Goal: Communication & Community: Answer question/provide support

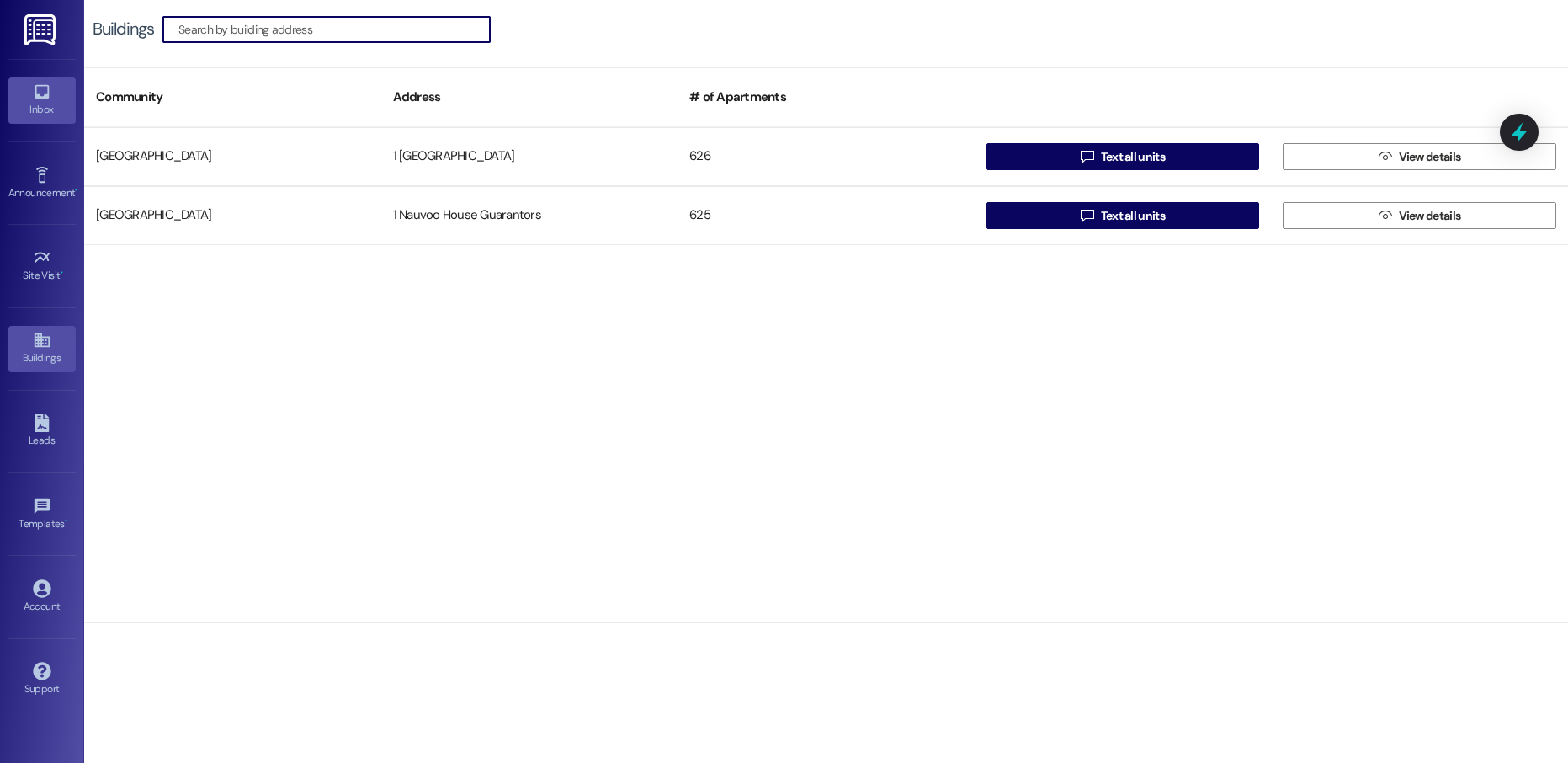
click at [31, 81] on link "Inbox" at bounding box center [42, 99] width 67 height 45
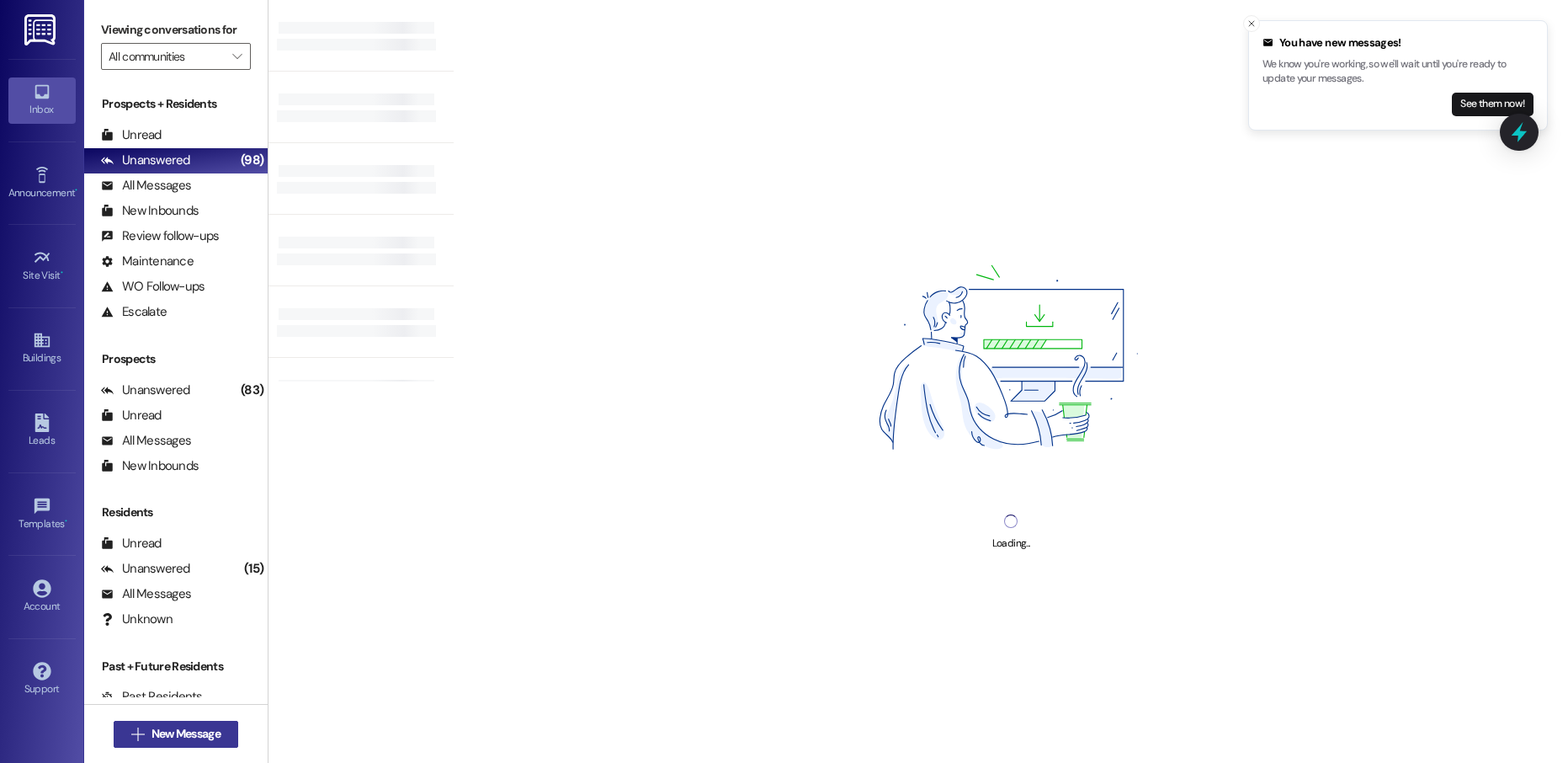
click at [135, 727] on icon "" at bounding box center [137, 734] width 13 height 13
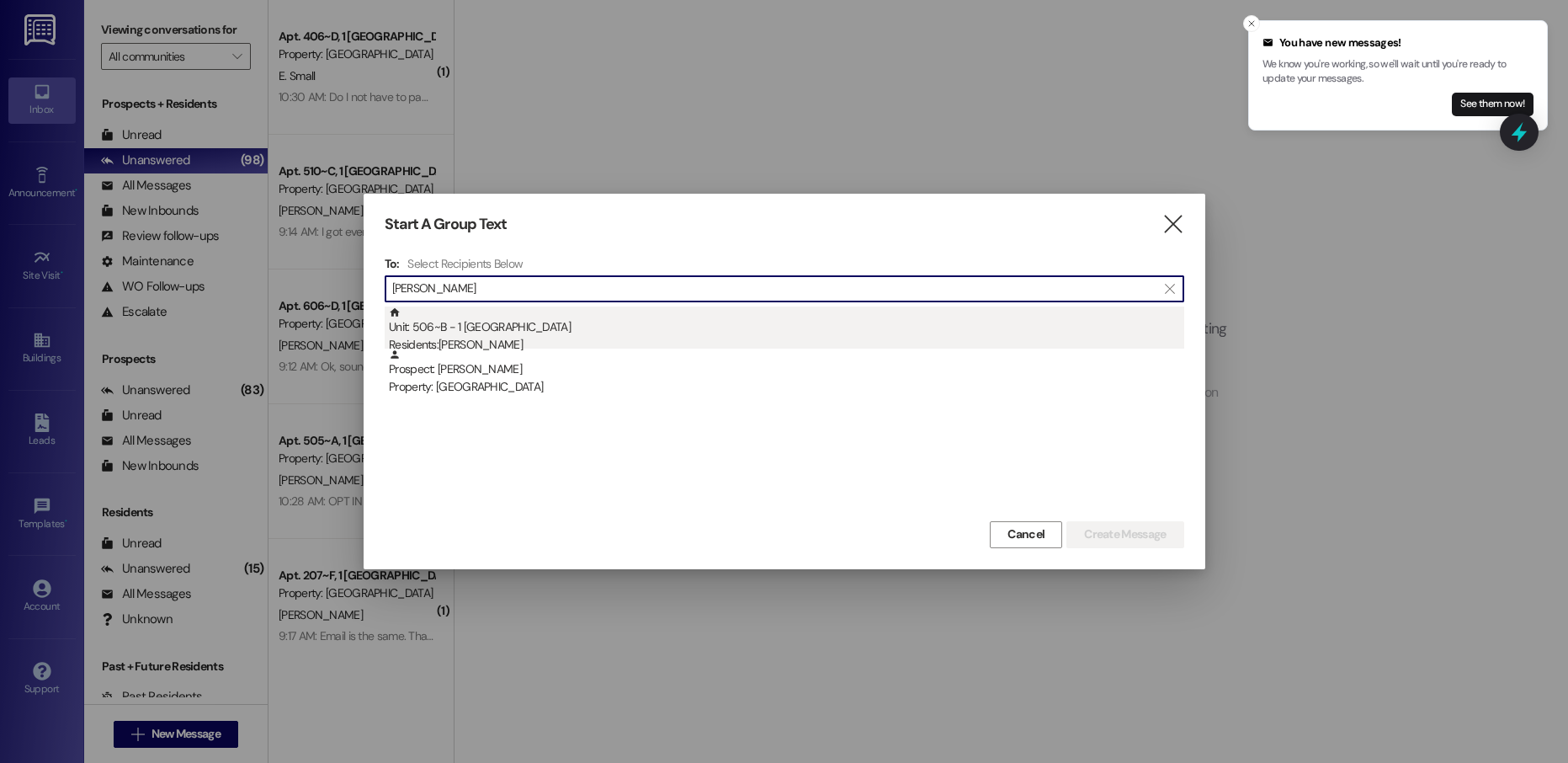
type input "[PERSON_NAME]"
click at [557, 341] on div "Residents: [PERSON_NAME]" at bounding box center [787, 345] width 796 height 17
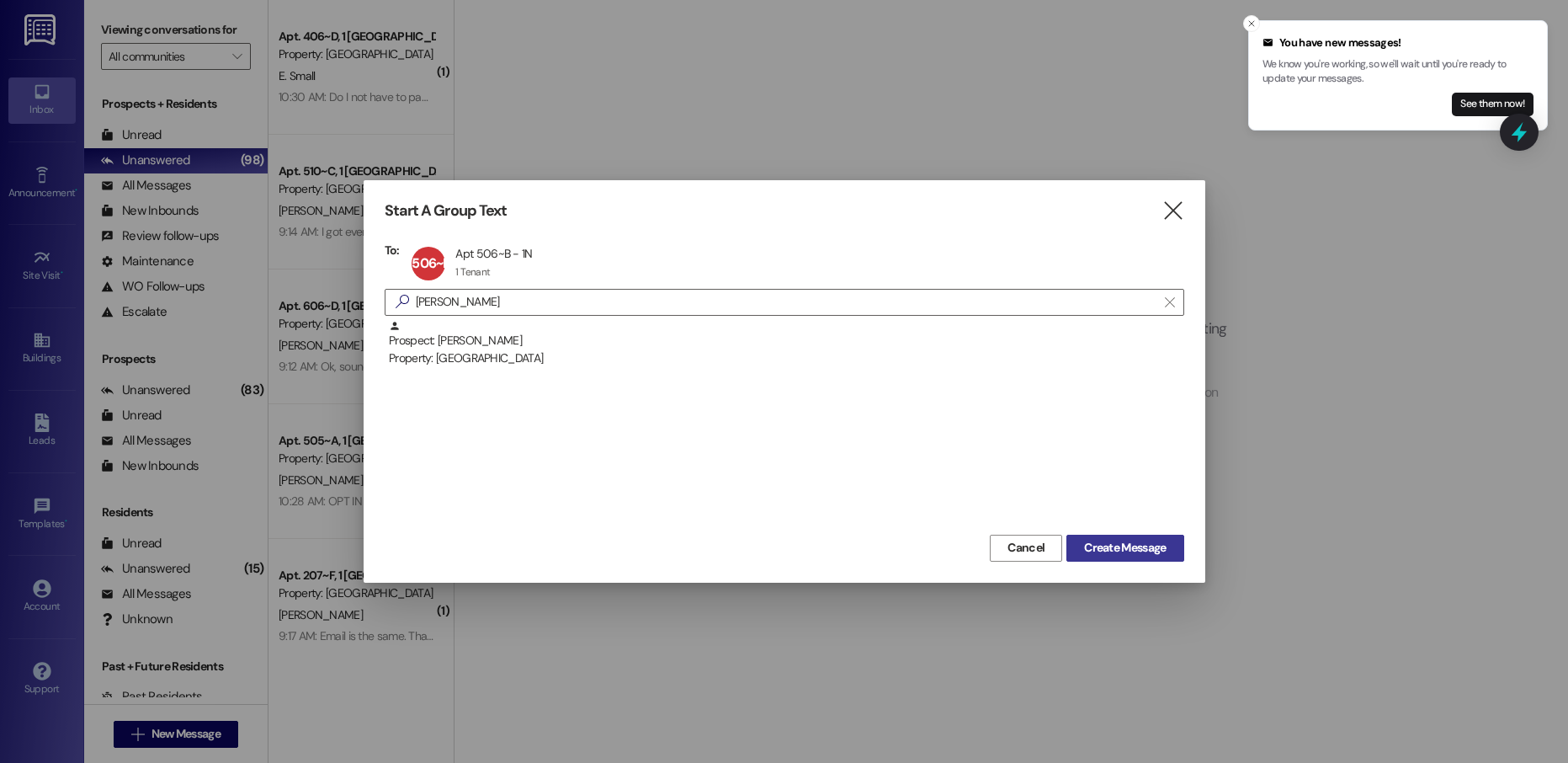
click at [1116, 540] on span "Create Message" at bounding box center [1125, 547] width 82 height 17
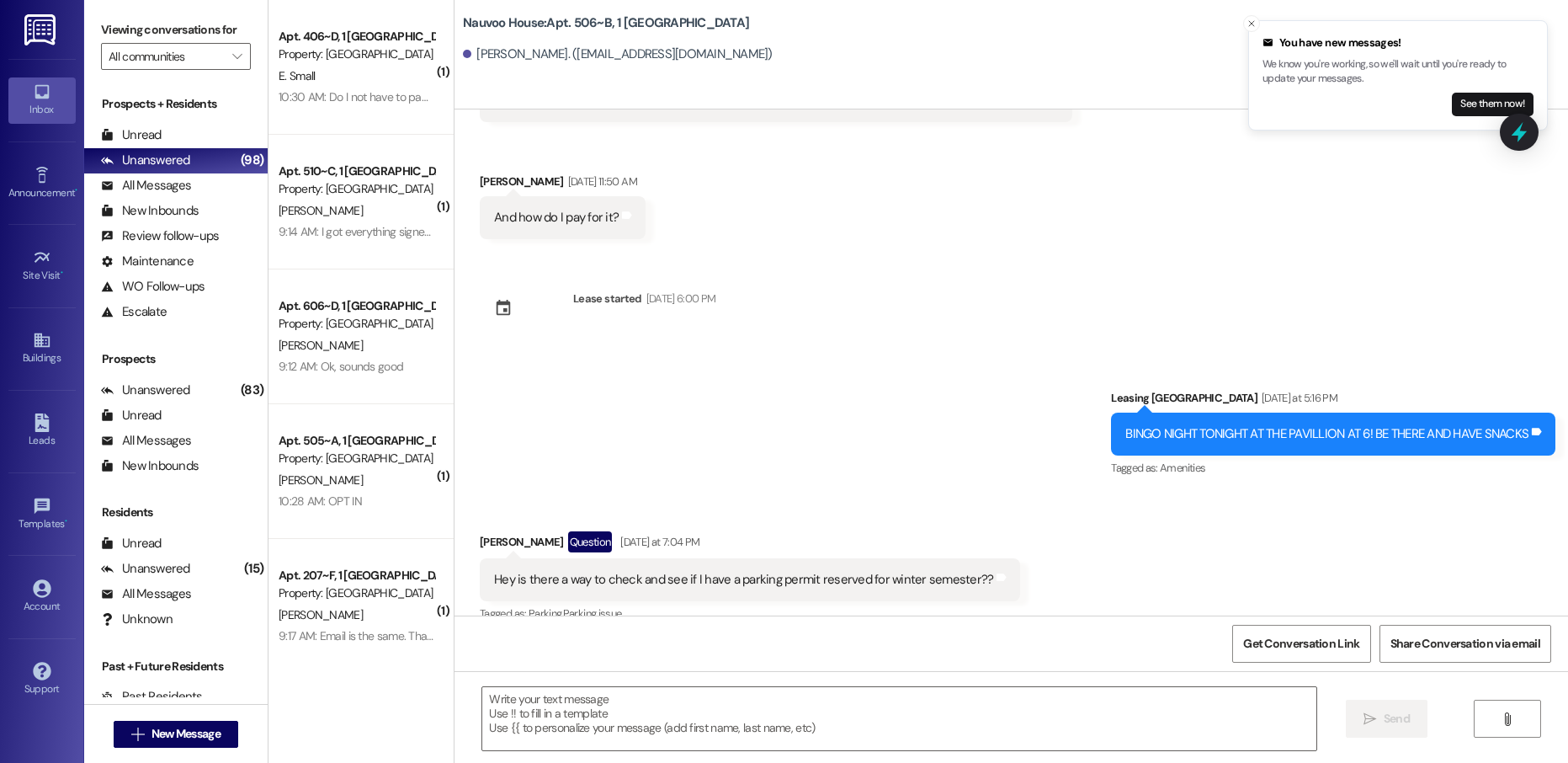
scroll to position [5988, 0]
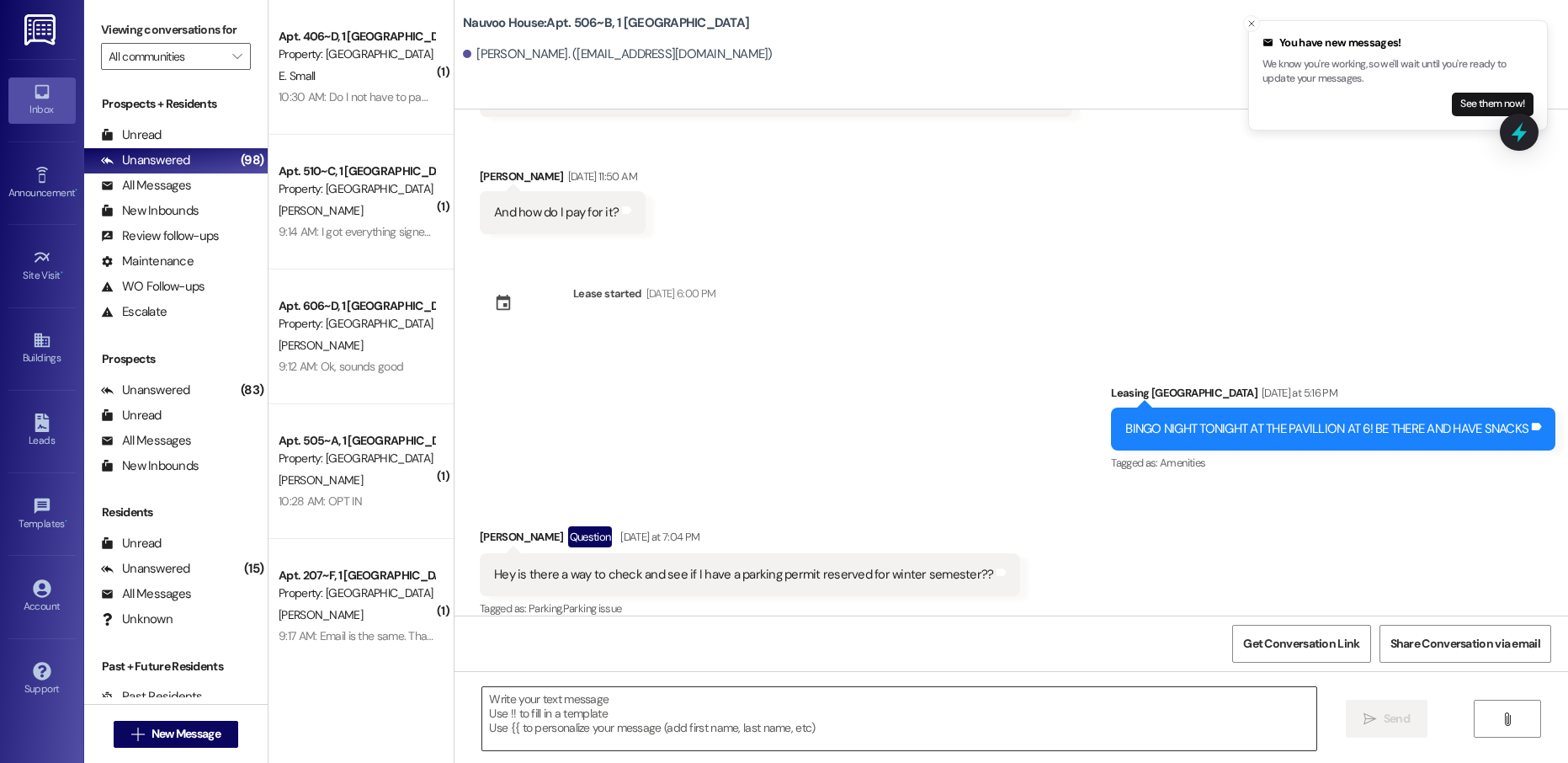
click at [602, 696] on textarea at bounding box center [899, 719] width 833 height 64
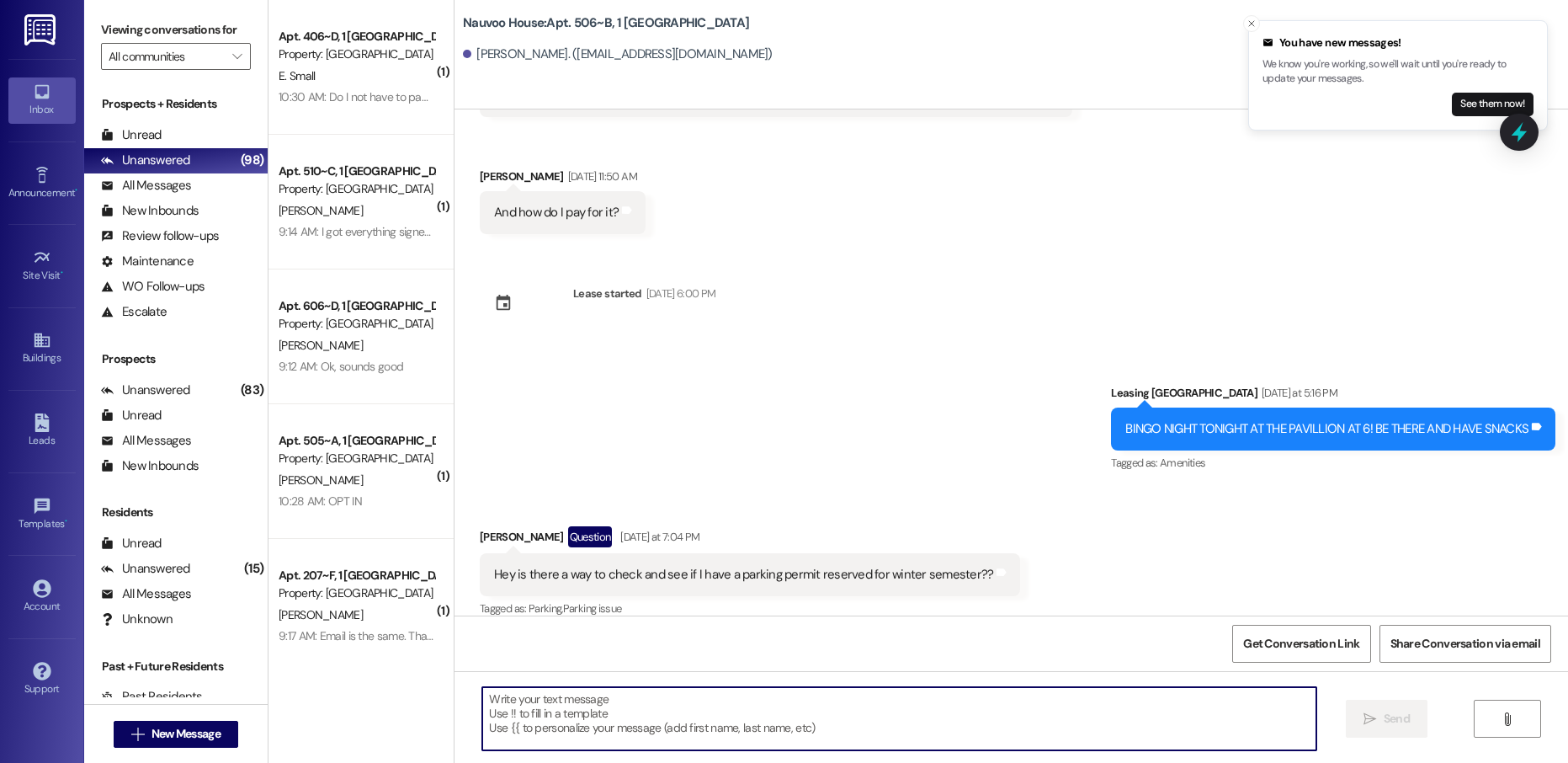
paste textarea "[PERSON_NAME], this is [PERSON_NAME] with Nauvoo House! We just generated your …"
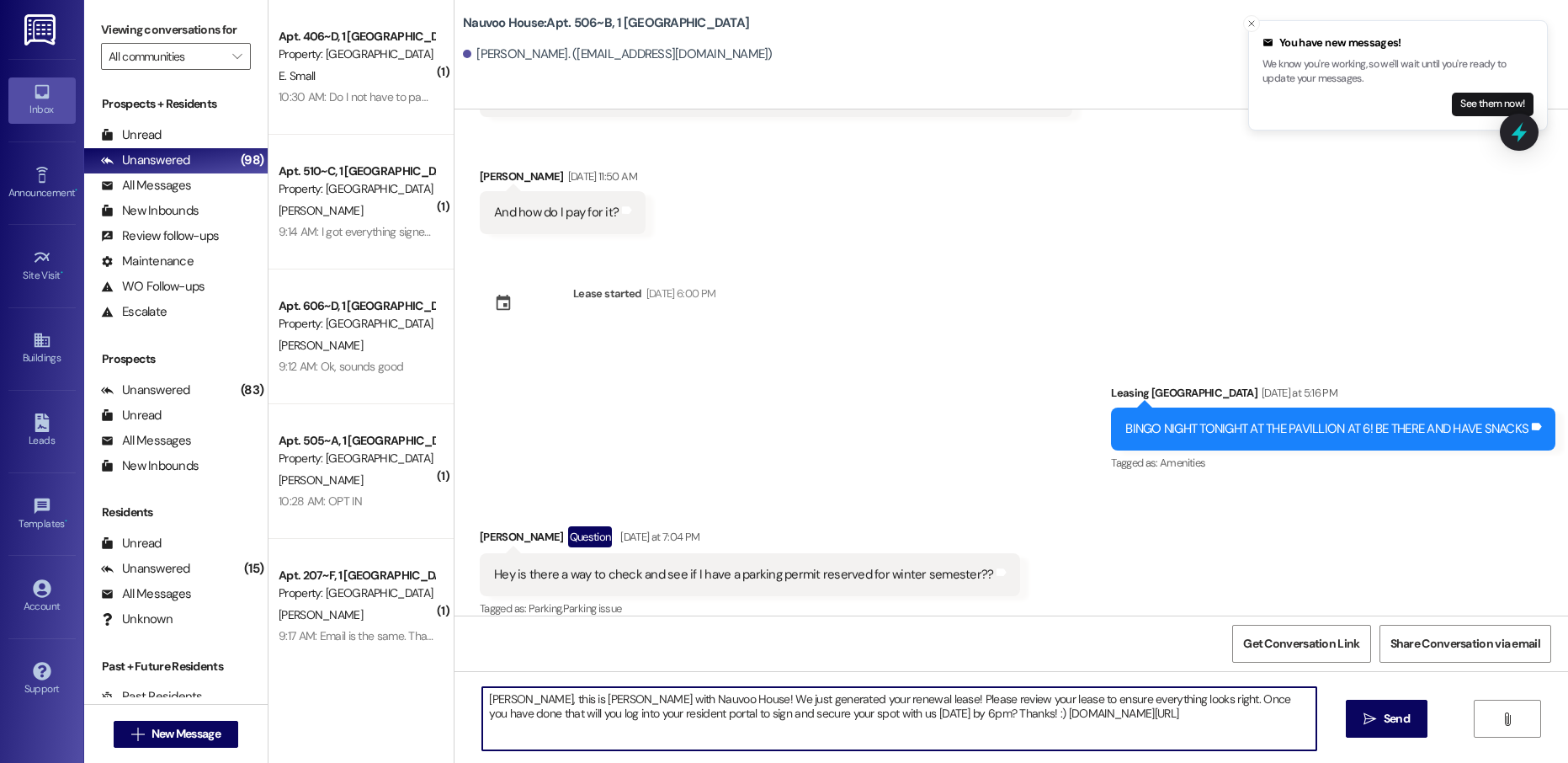
click at [490, 702] on textarea "[PERSON_NAME], this is [PERSON_NAME] with Nauvoo House! We just generated your …" at bounding box center [899, 719] width 833 height 64
type textarea "[PERSON_NAME], this is [PERSON_NAME] with Nauvoo House! We just generated your …"
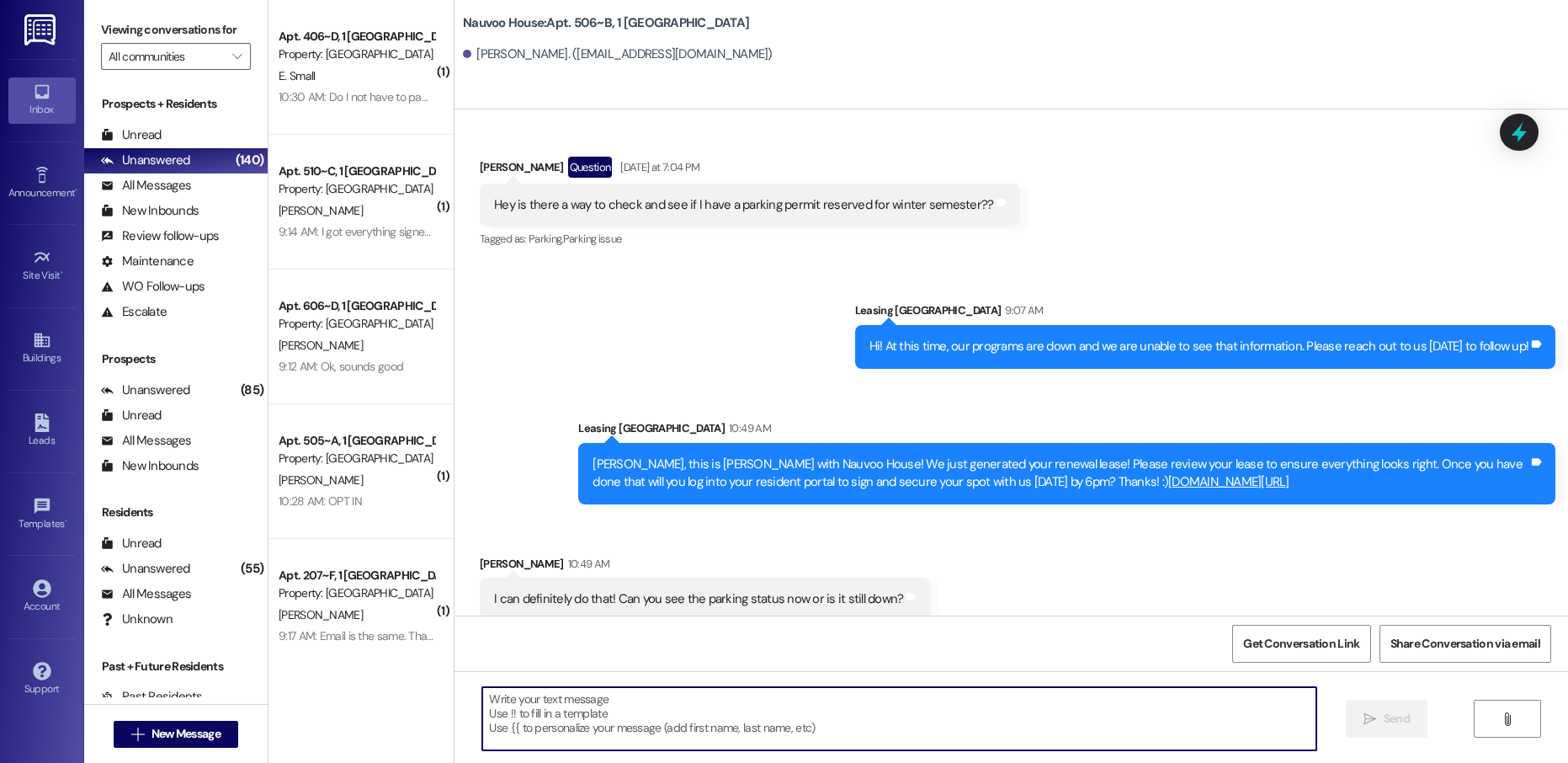
scroll to position [6359, 0]
click at [686, 722] on textarea at bounding box center [899, 719] width 833 height 64
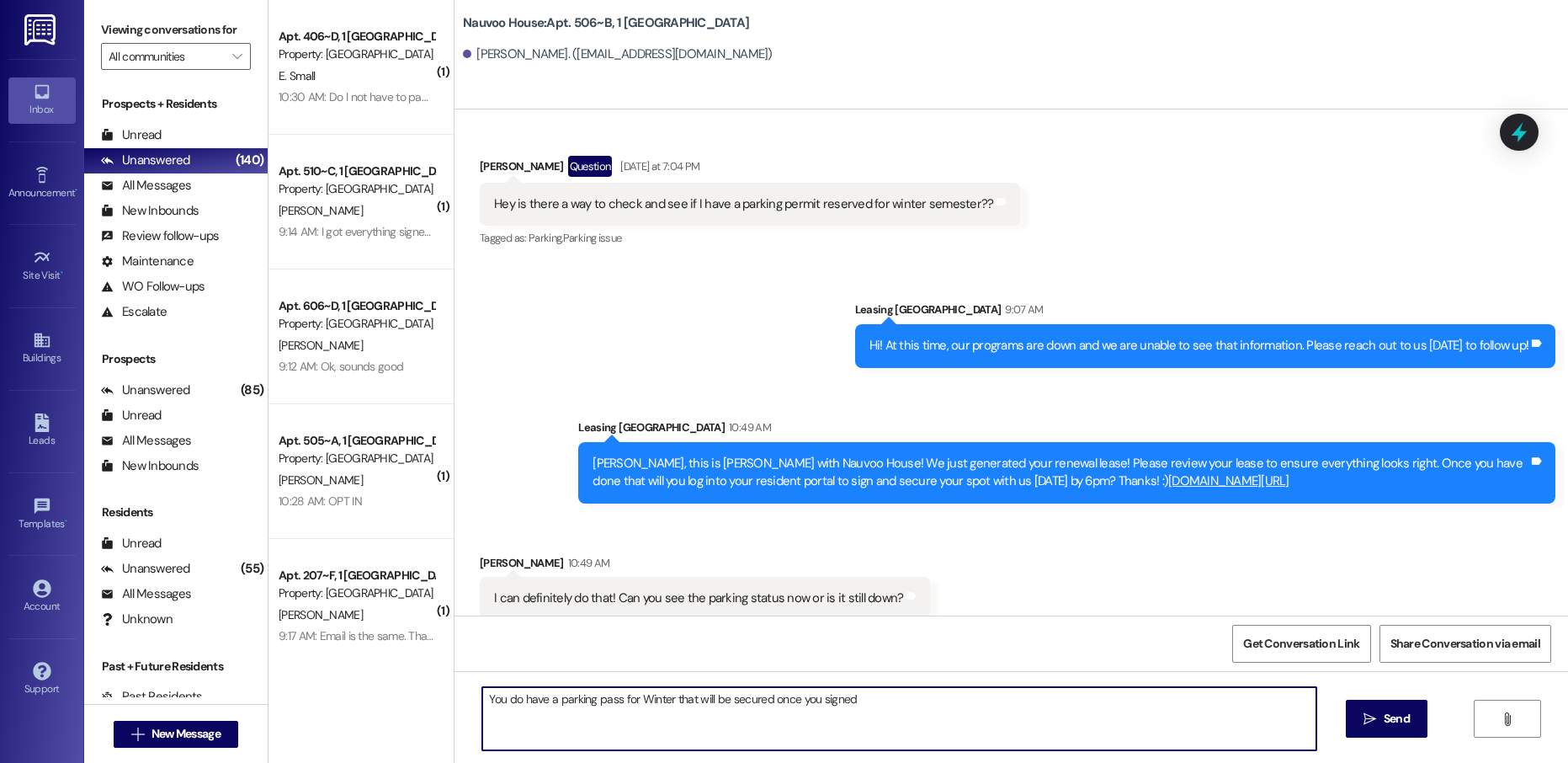
type textarea "You do have a parking pass for Winter that will be secured once you signed!"
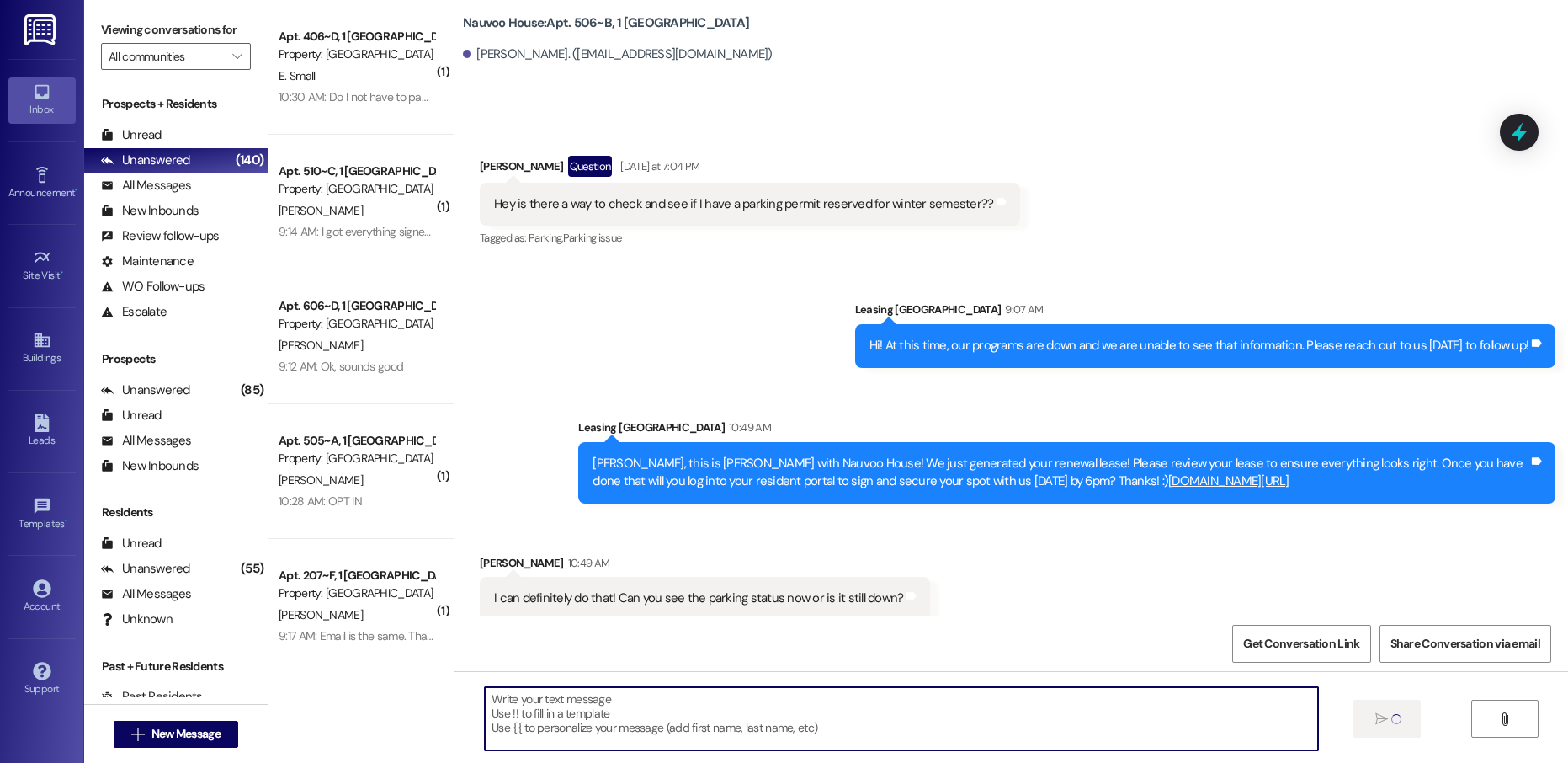
scroll to position [6358, 0]
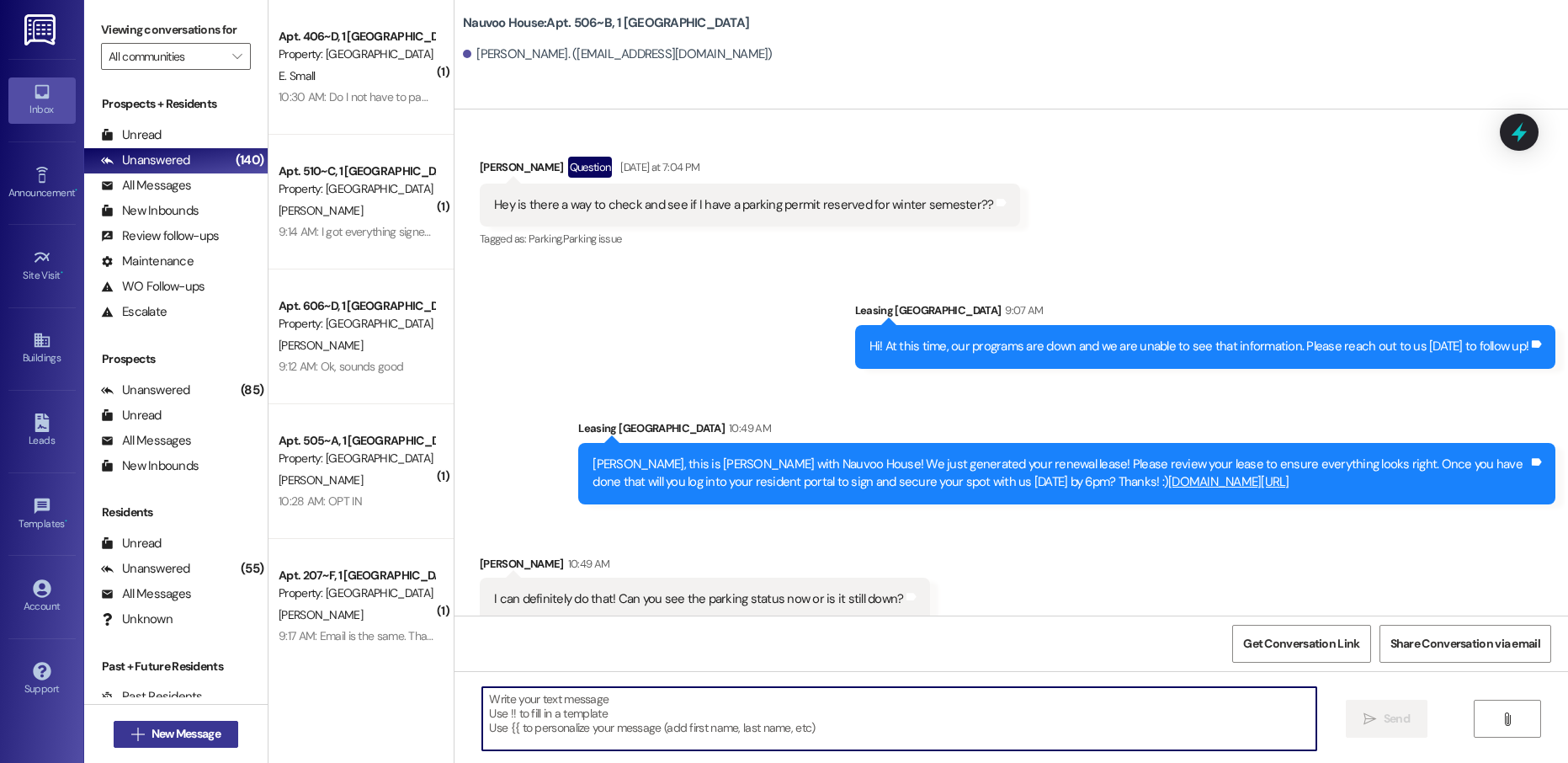
click at [207, 737] on span "New Message" at bounding box center [186, 734] width 69 height 17
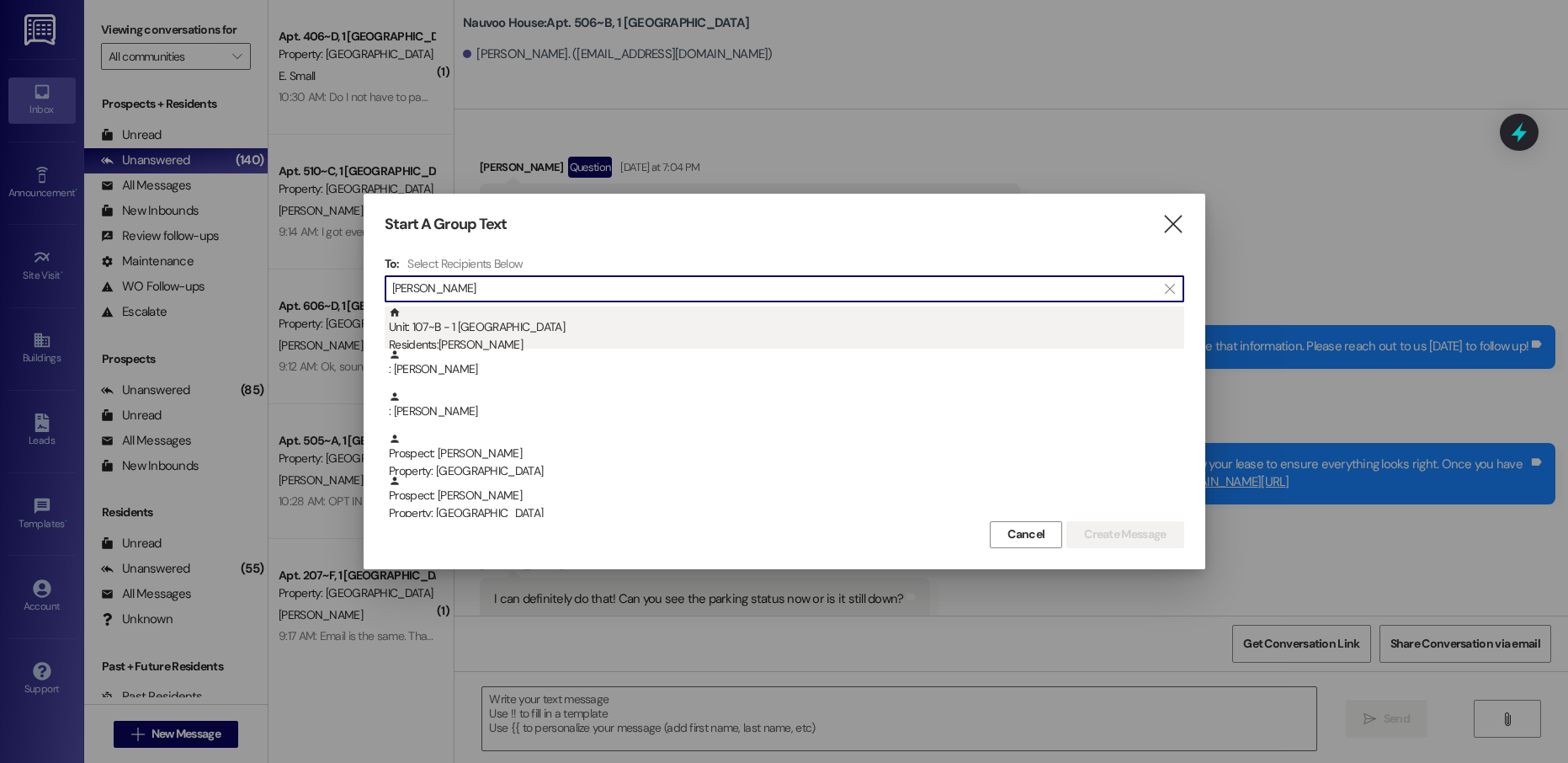
type input "[PERSON_NAME]"
click at [719, 342] on div "Residents: [PERSON_NAME]" at bounding box center [787, 345] width 796 height 17
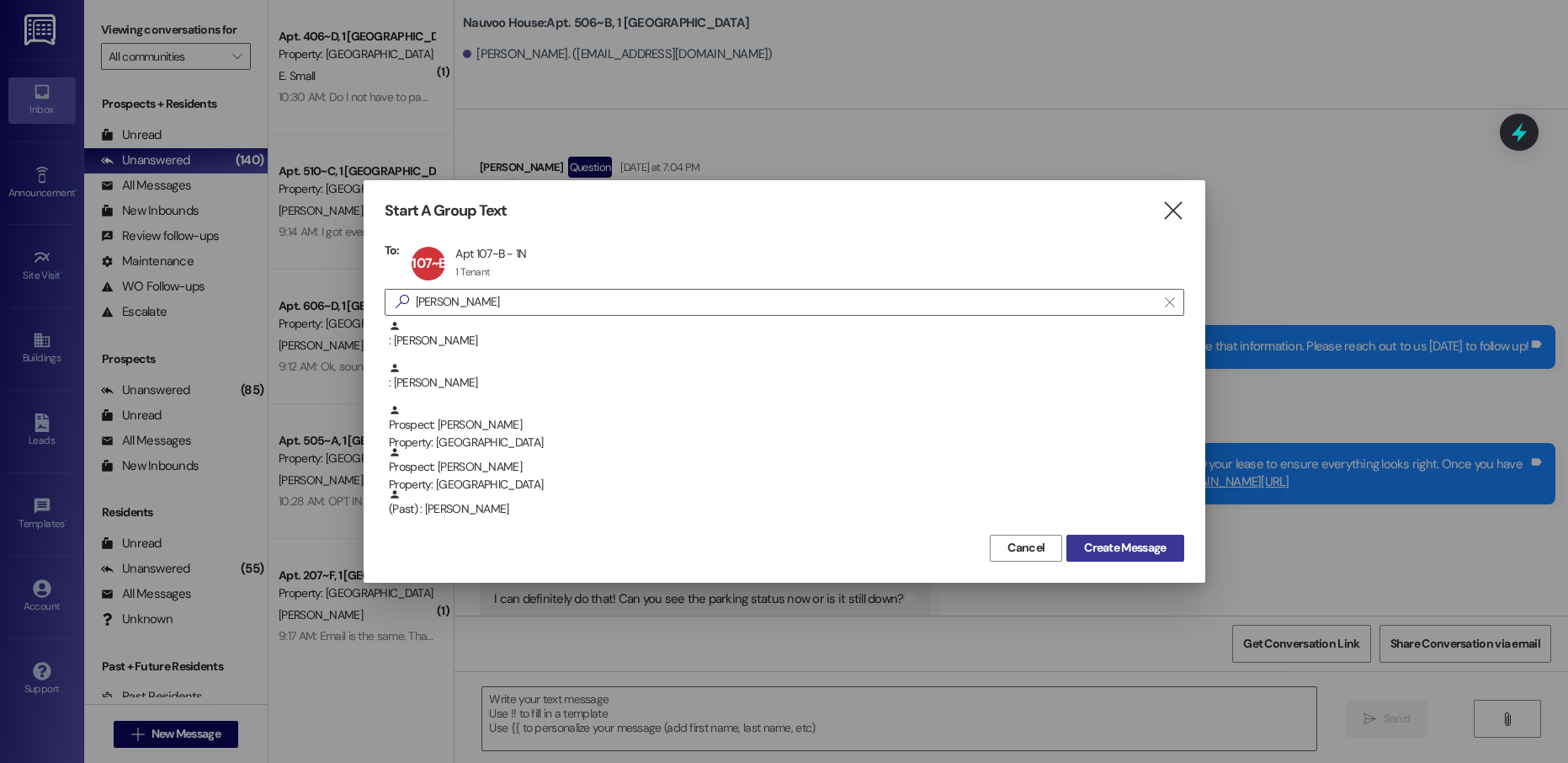
click at [1094, 539] on button "Create Message" at bounding box center [1126, 548] width 118 height 27
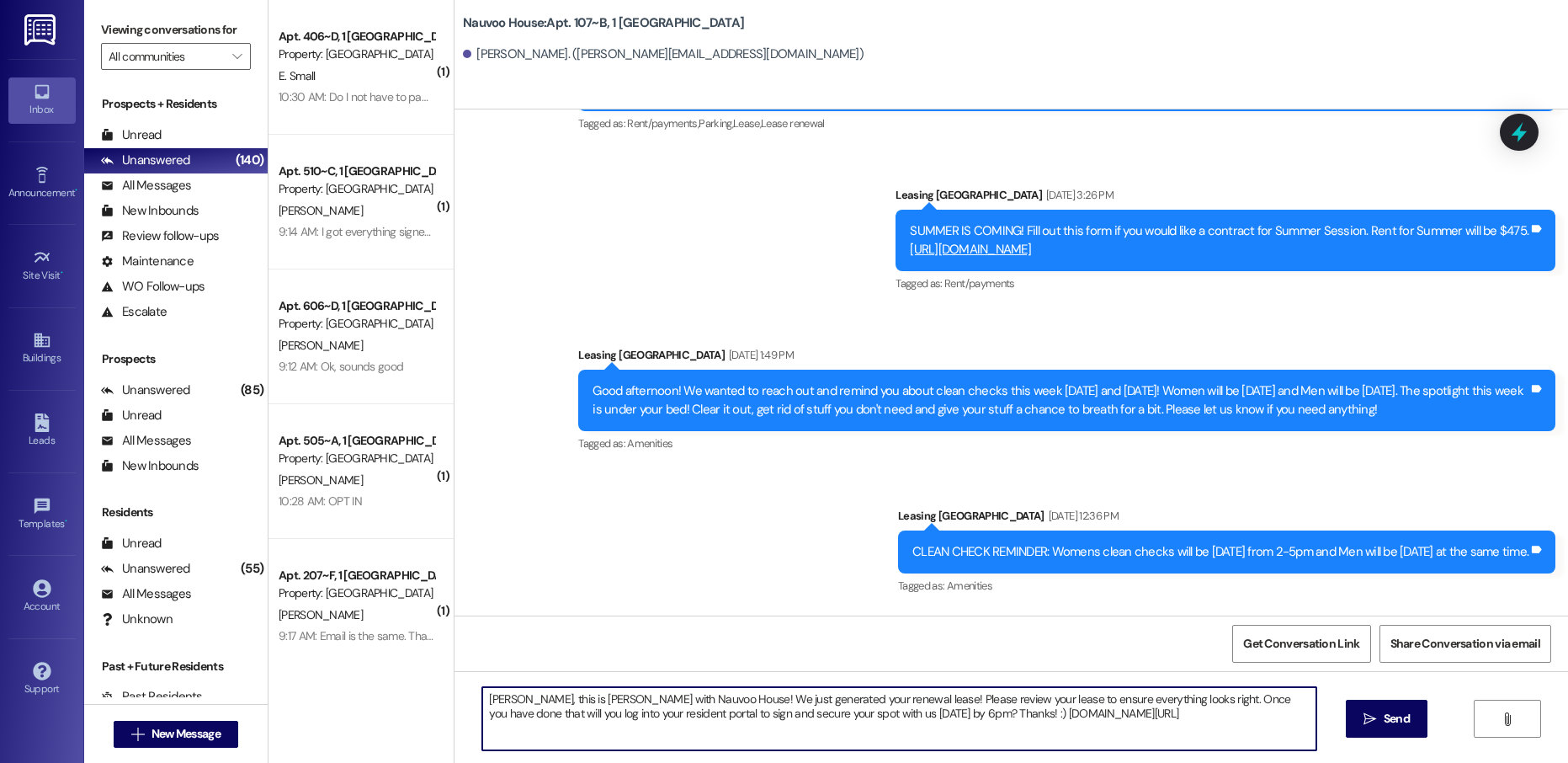
click at [492, 699] on textarea "[PERSON_NAME], this is [PERSON_NAME] with Nauvoo House! We just generated your …" at bounding box center [899, 719] width 833 height 64
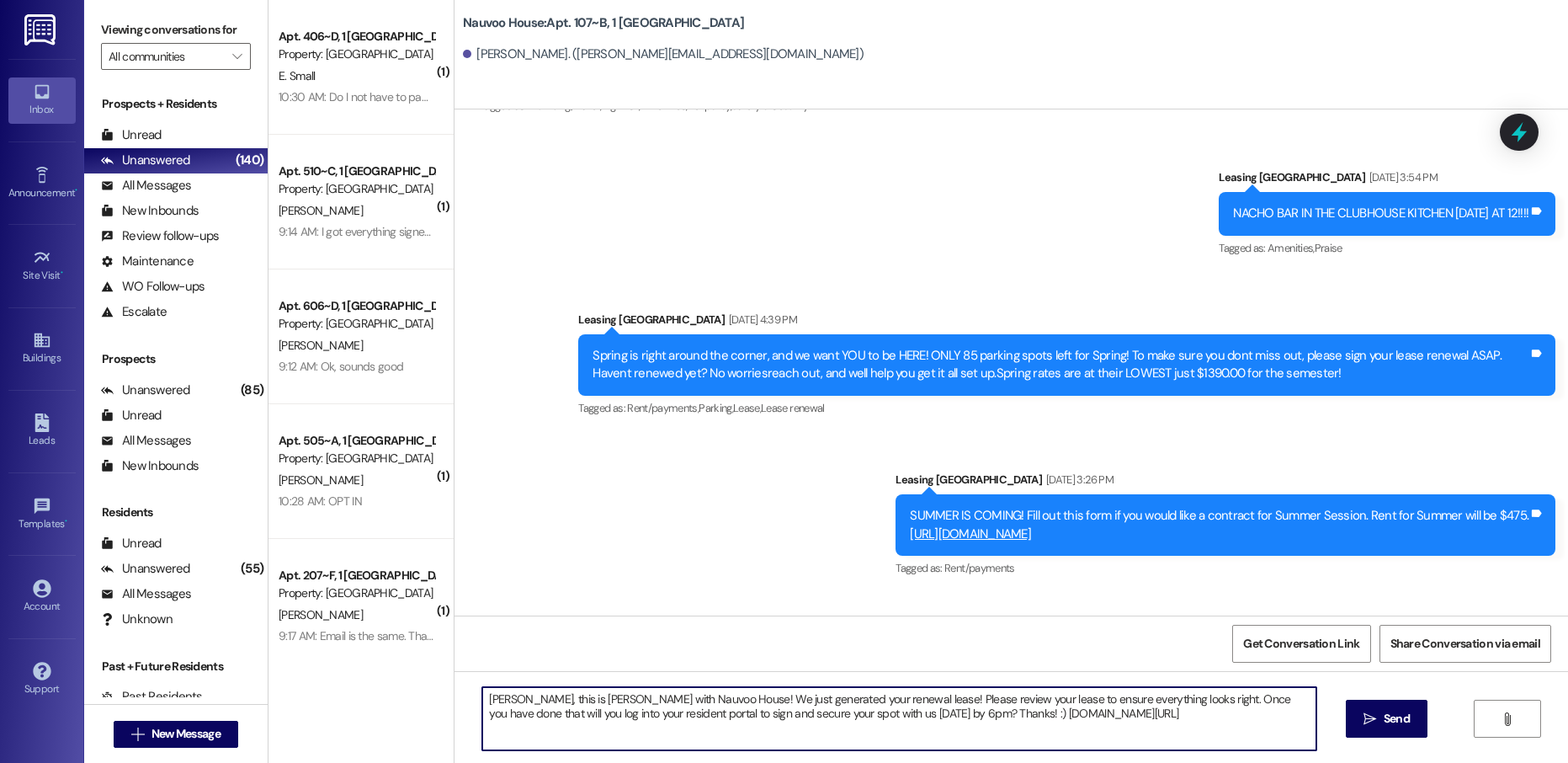
click at [492, 699] on textarea "[PERSON_NAME], this is [PERSON_NAME] with Nauvoo House! We just generated your …" at bounding box center [899, 719] width 833 height 64
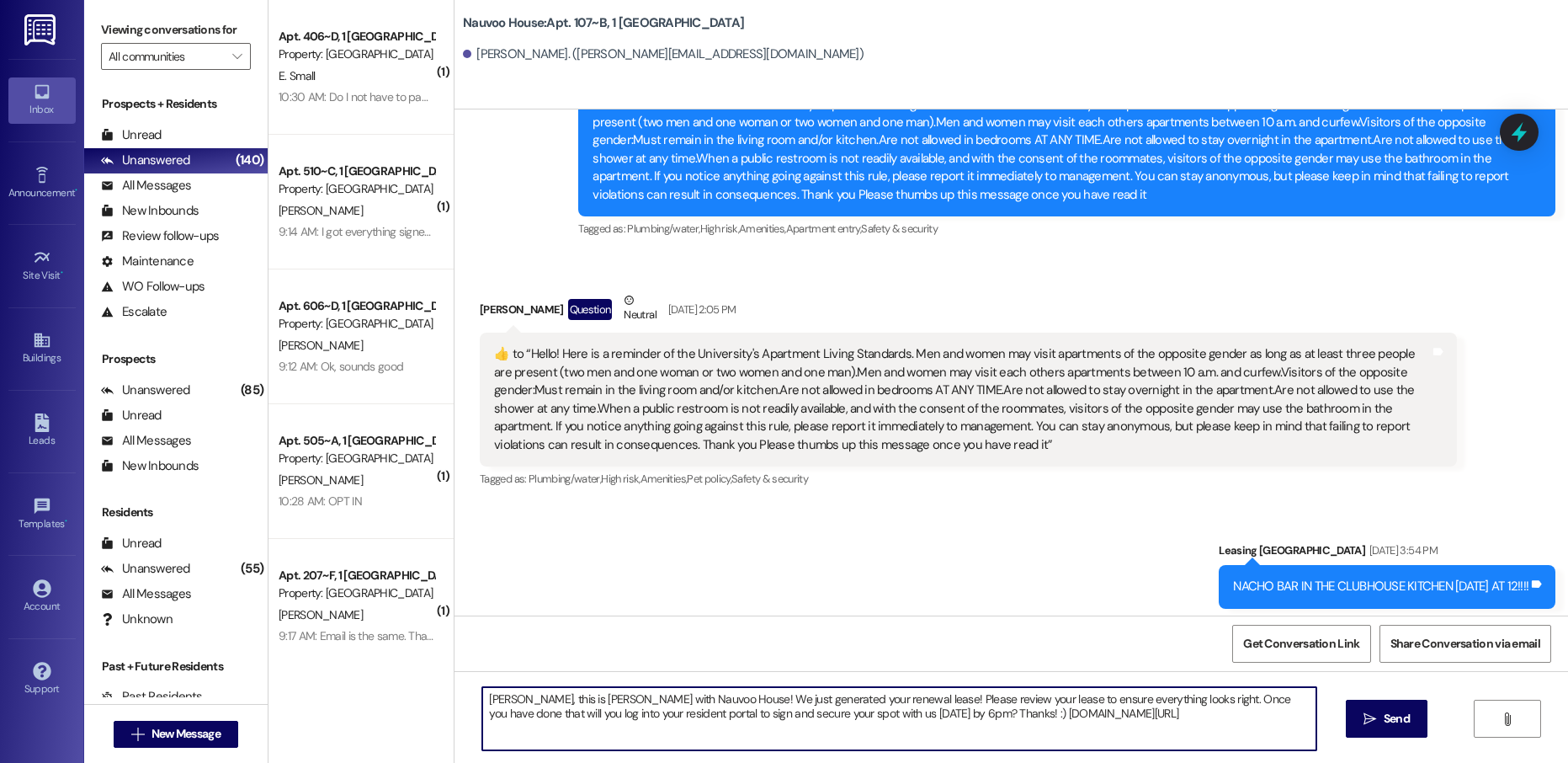
scroll to position [20683, 0]
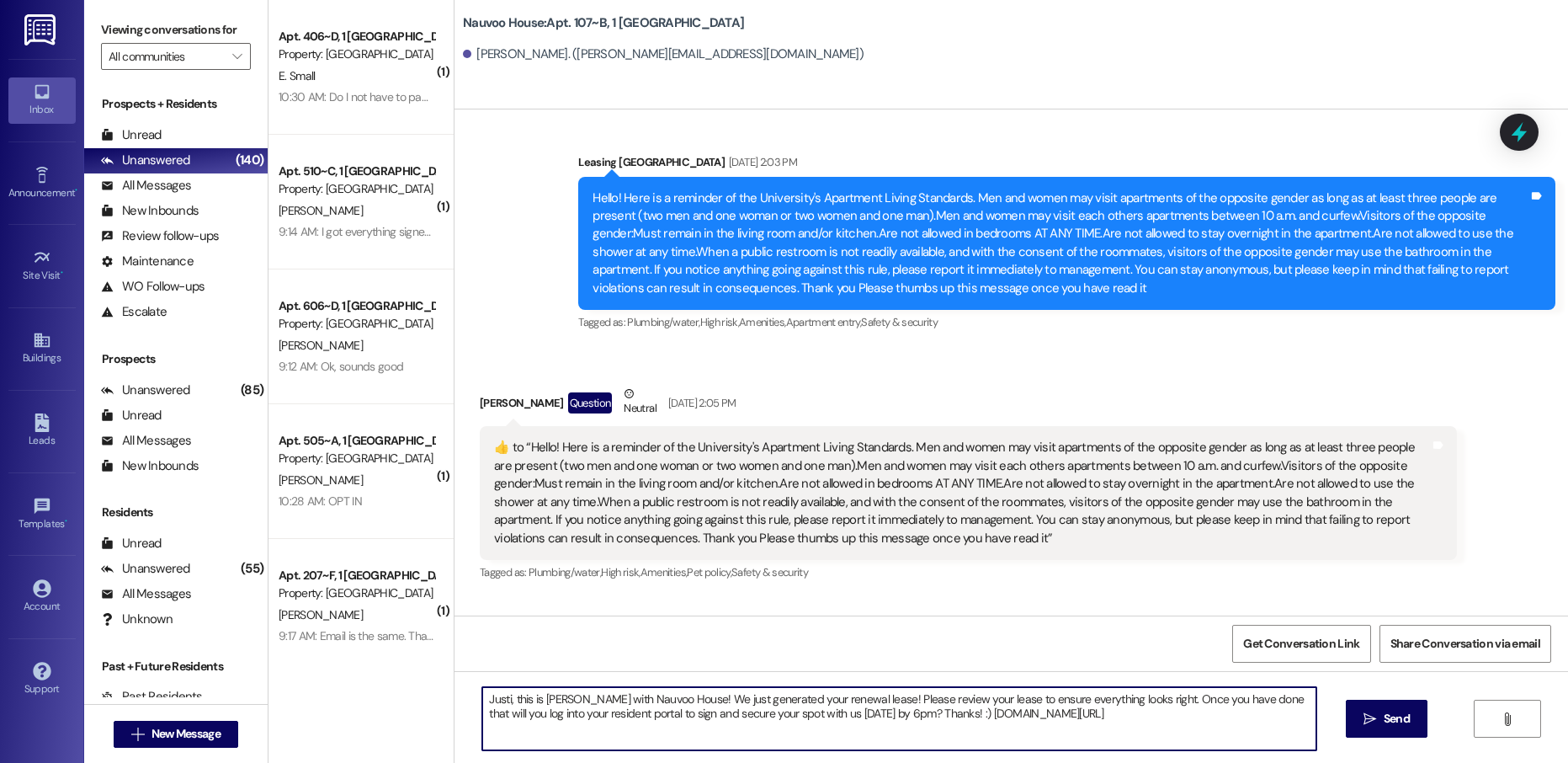
type textarea "[PERSON_NAME], this is [PERSON_NAME] with Nauvoo House! We just generated your …"
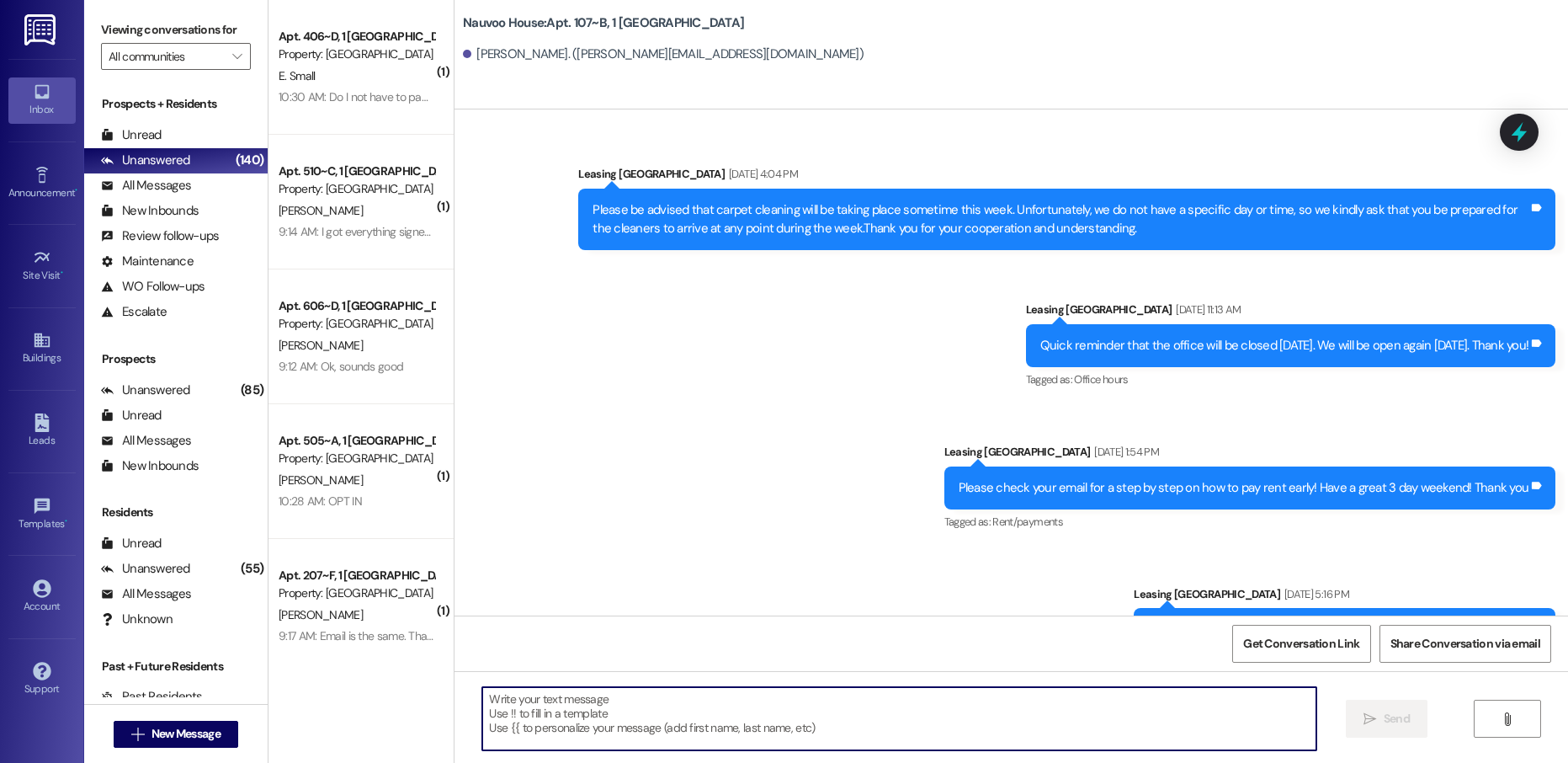
scroll to position [32893, 0]
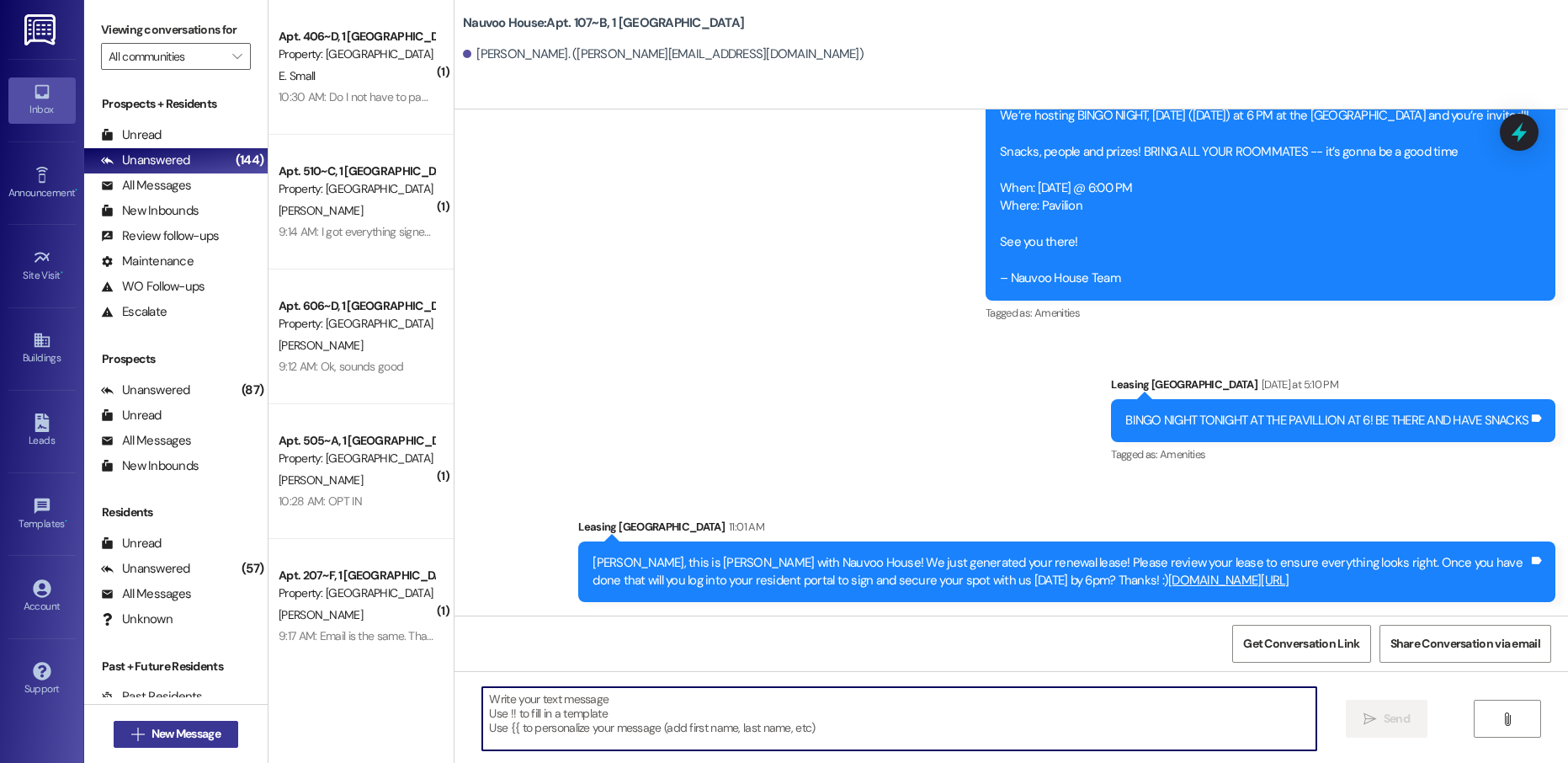
click at [194, 737] on span "New Message" at bounding box center [186, 734] width 69 height 17
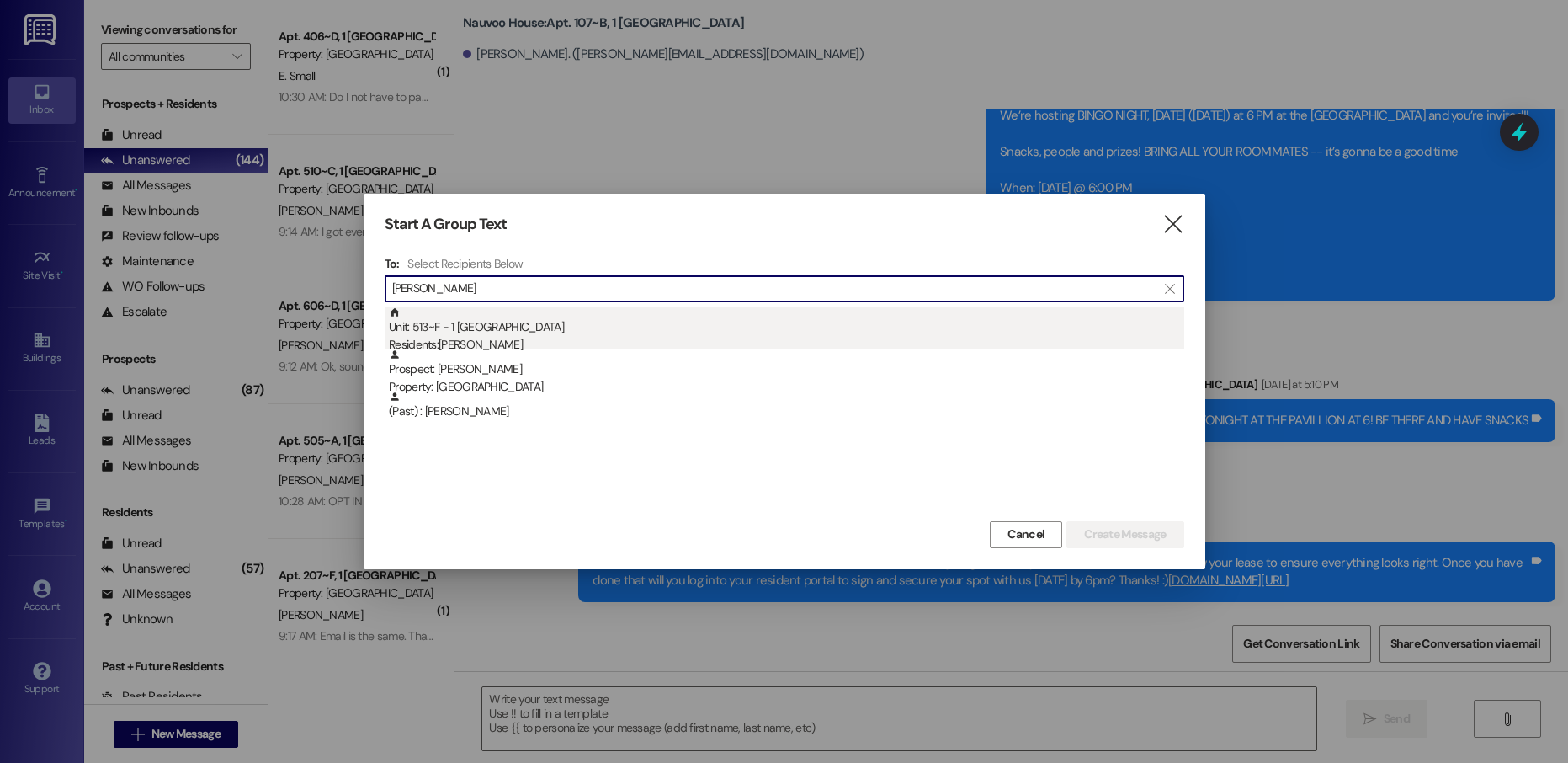
type input "[PERSON_NAME]"
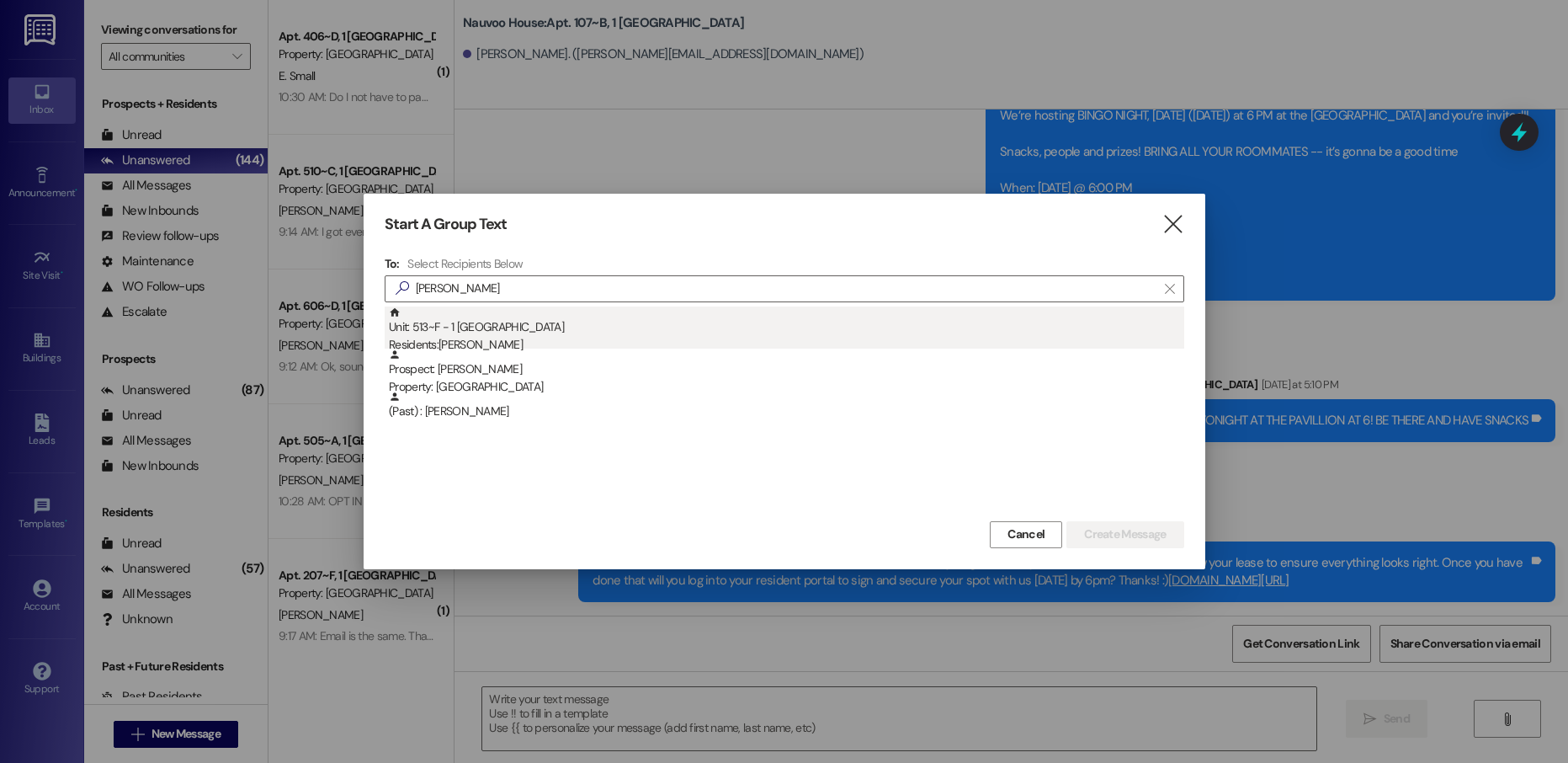
click at [545, 317] on div "Unit: 513~F - 1 Nauvoo House Residents: [PERSON_NAME]" at bounding box center [787, 330] width 796 height 48
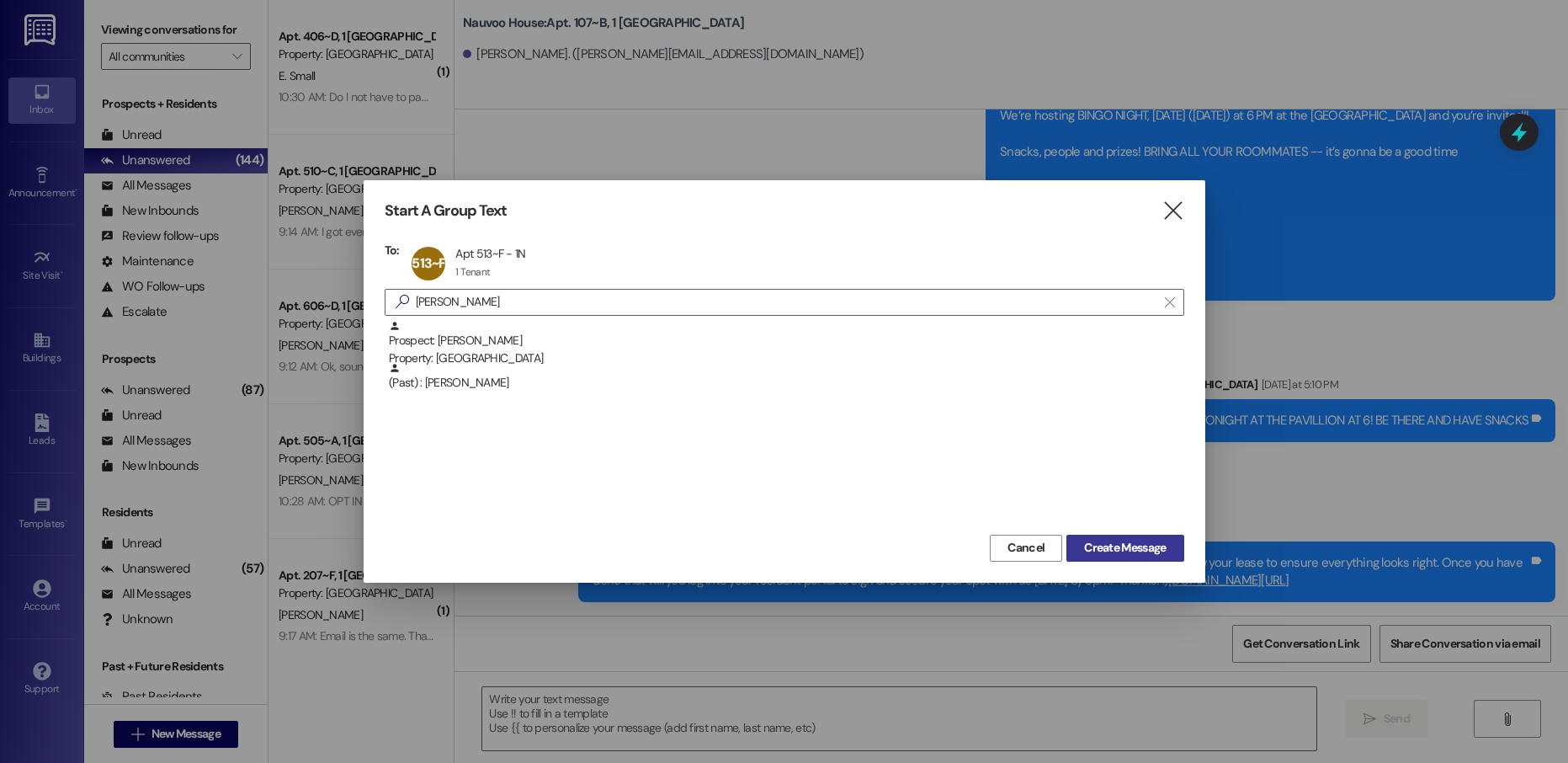
click at [1156, 545] on span "Create Message" at bounding box center [1125, 547] width 82 height 17
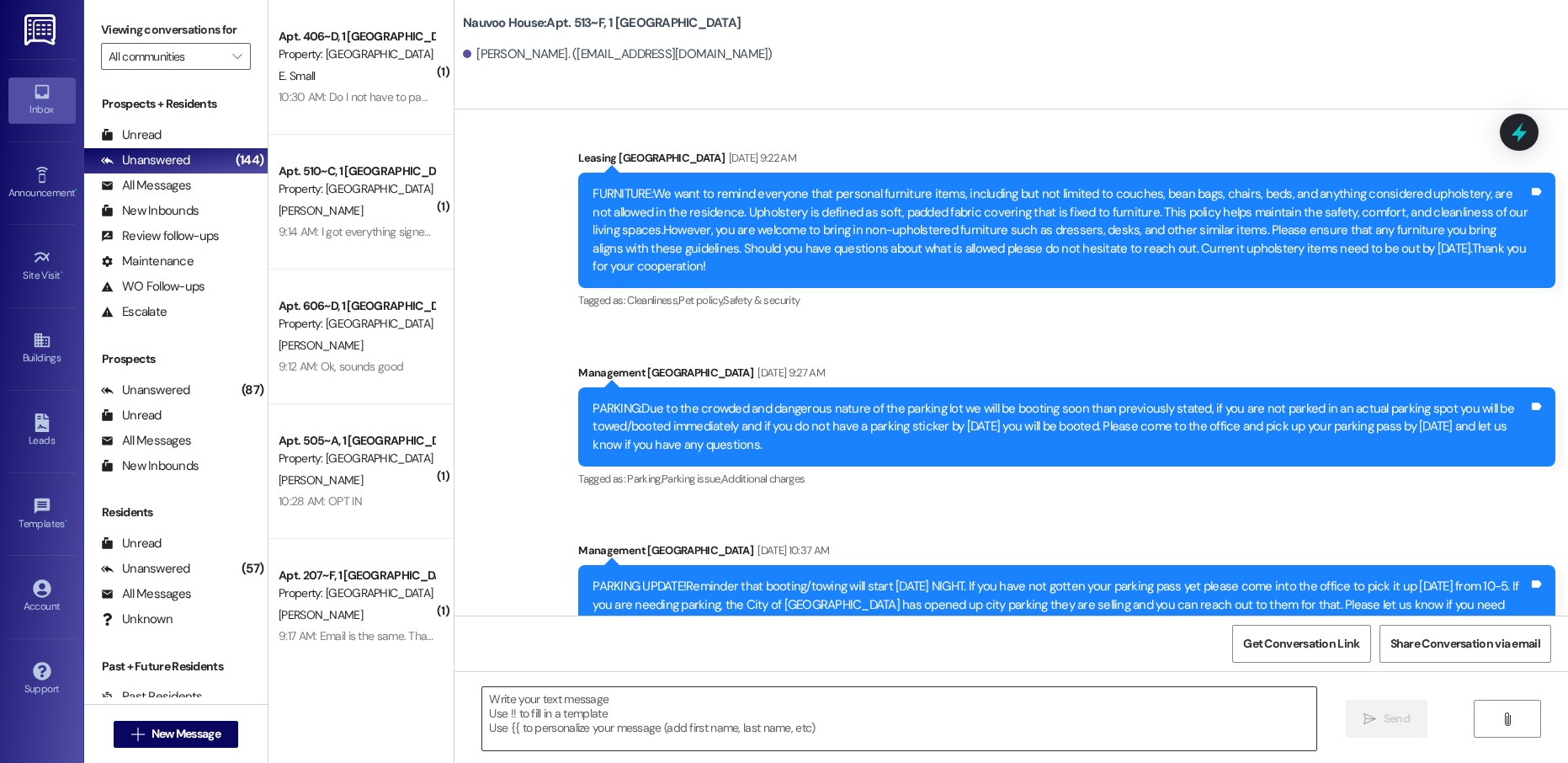
scroll to position [11151, 0]
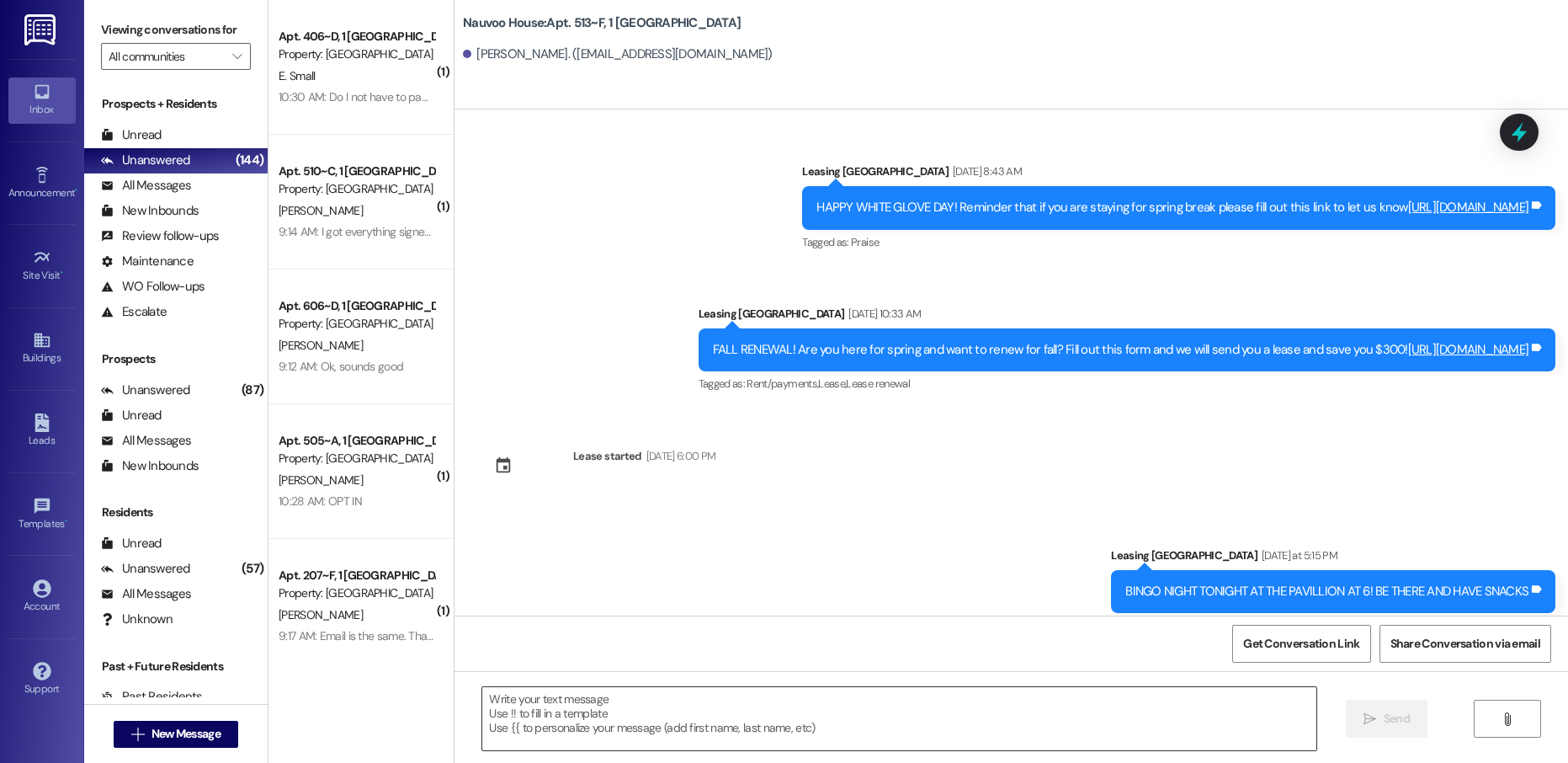
click at [579, 718] on textarea at bounding box center [899, 719] width 833 height 64
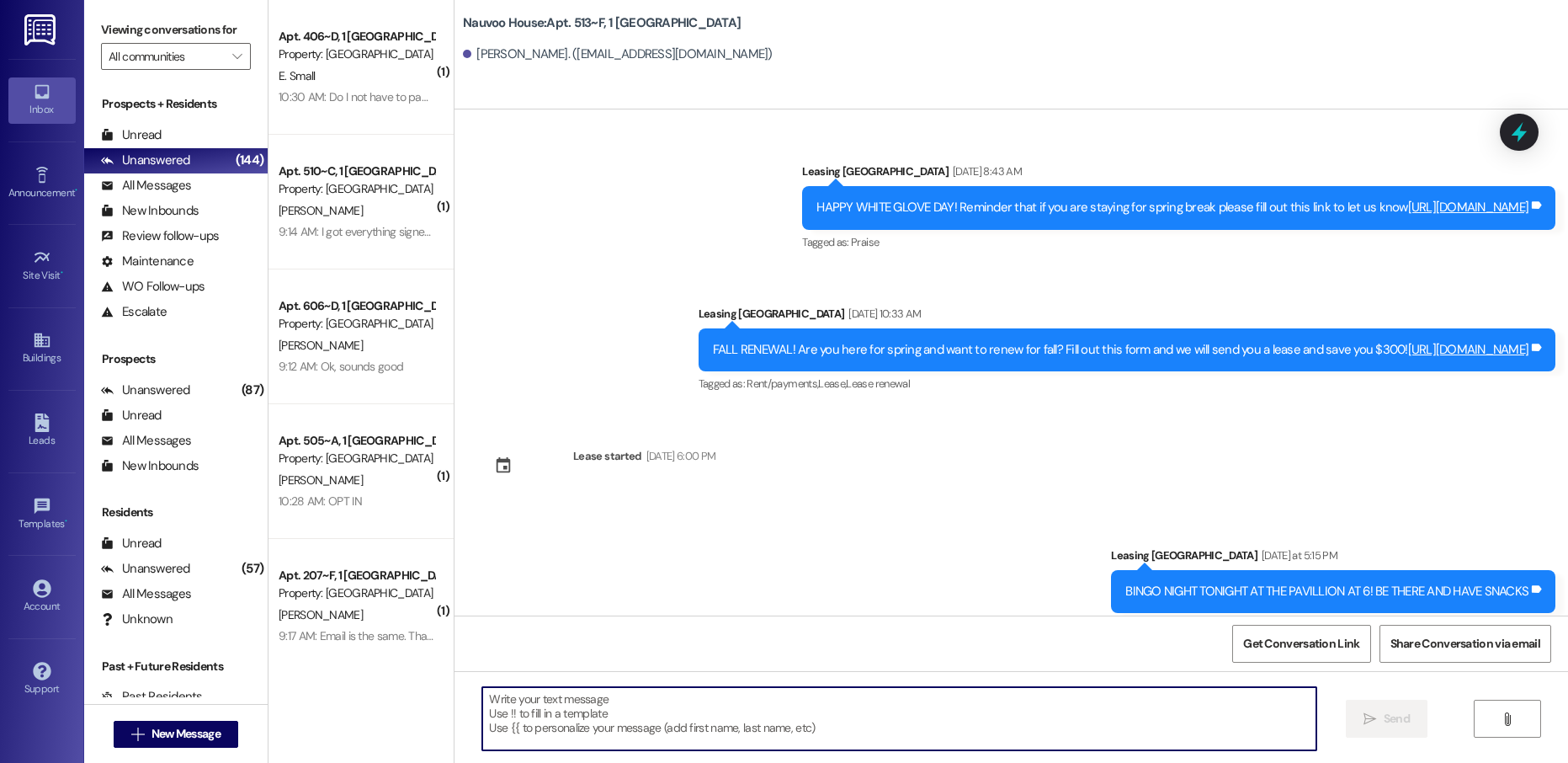
paste textarea "[PERSON_NAME], this is [PERSON_NAME] with Nauvoo House! We just generated your …"
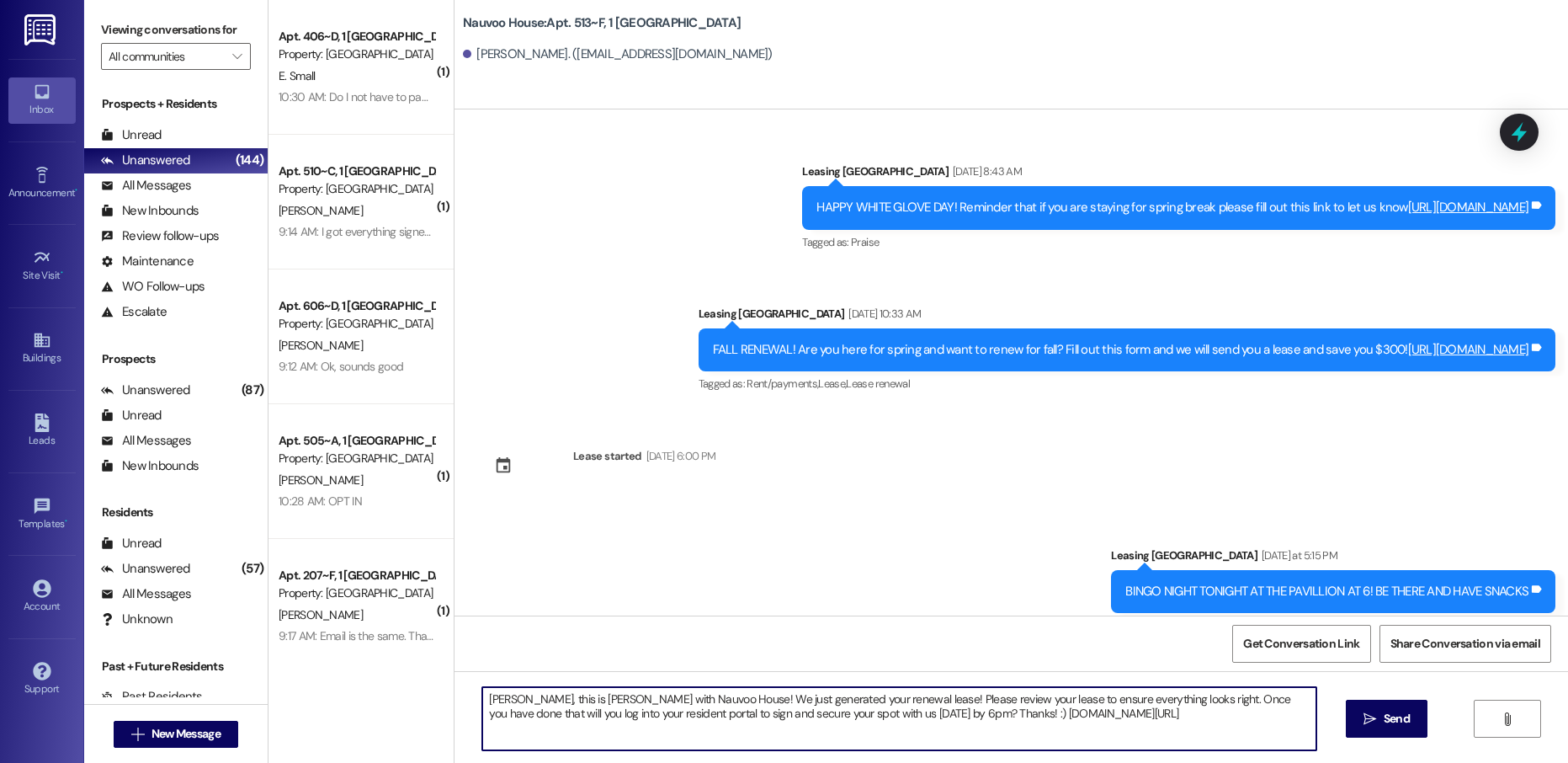
click at [498, 699] on textarea "[PERSON_NAME], this is [PERSON_NAME] with Nauvoo House! We just generated your …" at bounding box center [899, 719] width 833 height 64
type textarea "[PERSON_NAME], this is [PERSON_NAME] with Nauvoo House! We just generated your …"
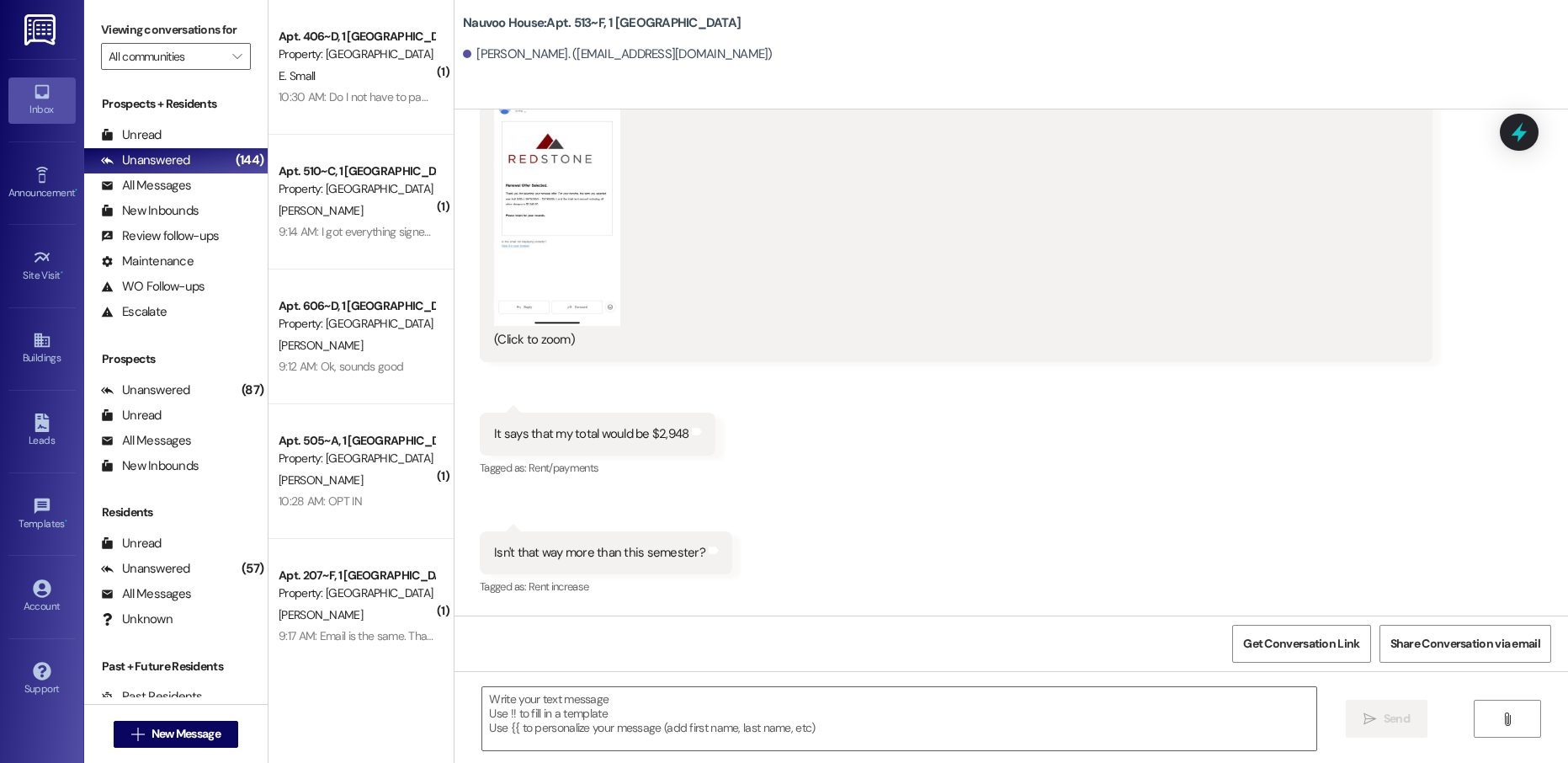
scroll to position [8852, 0]
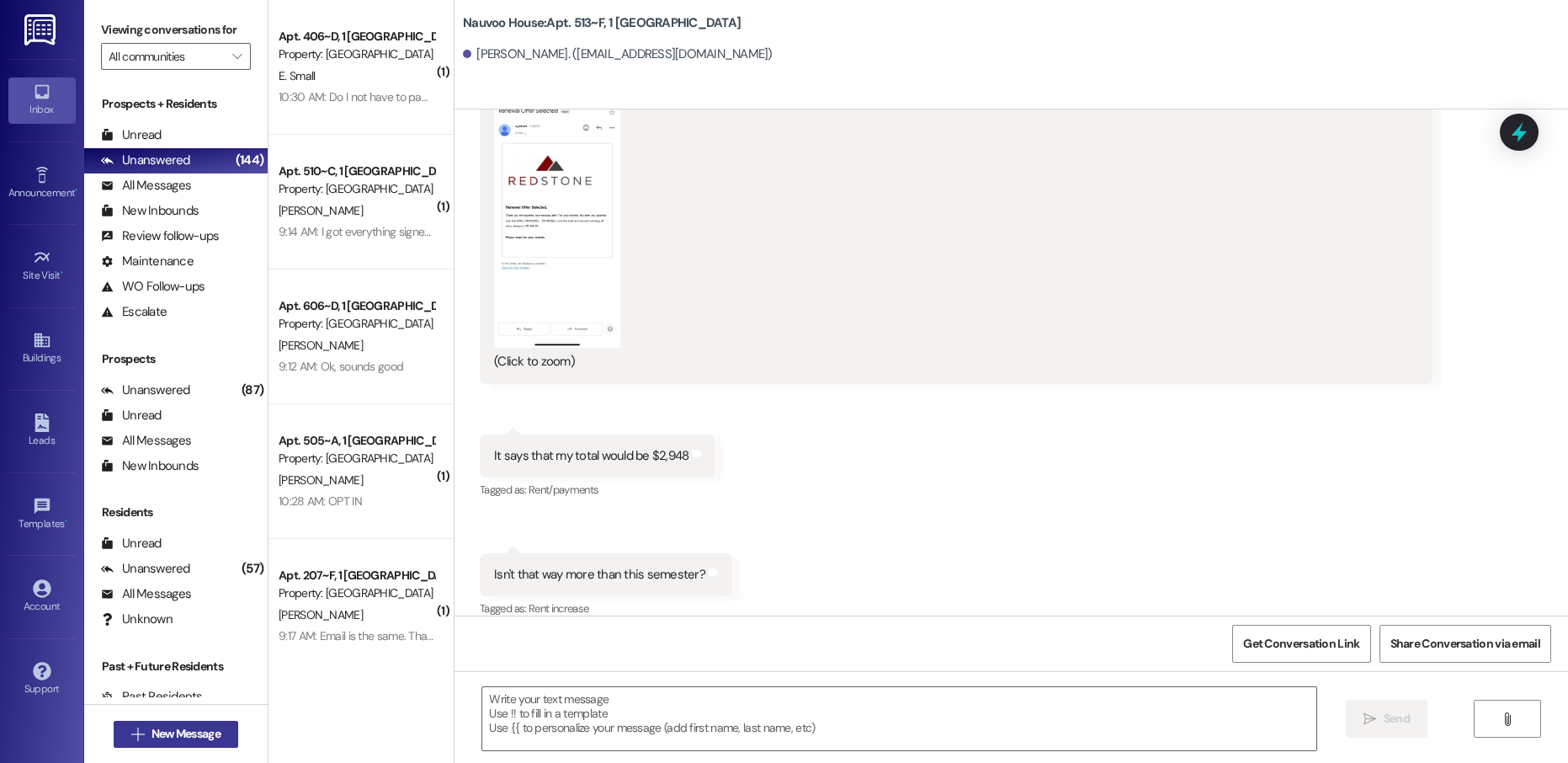
click at [169, 731] on span "New Message" at bounding box center [186, 734] width 69 height 17
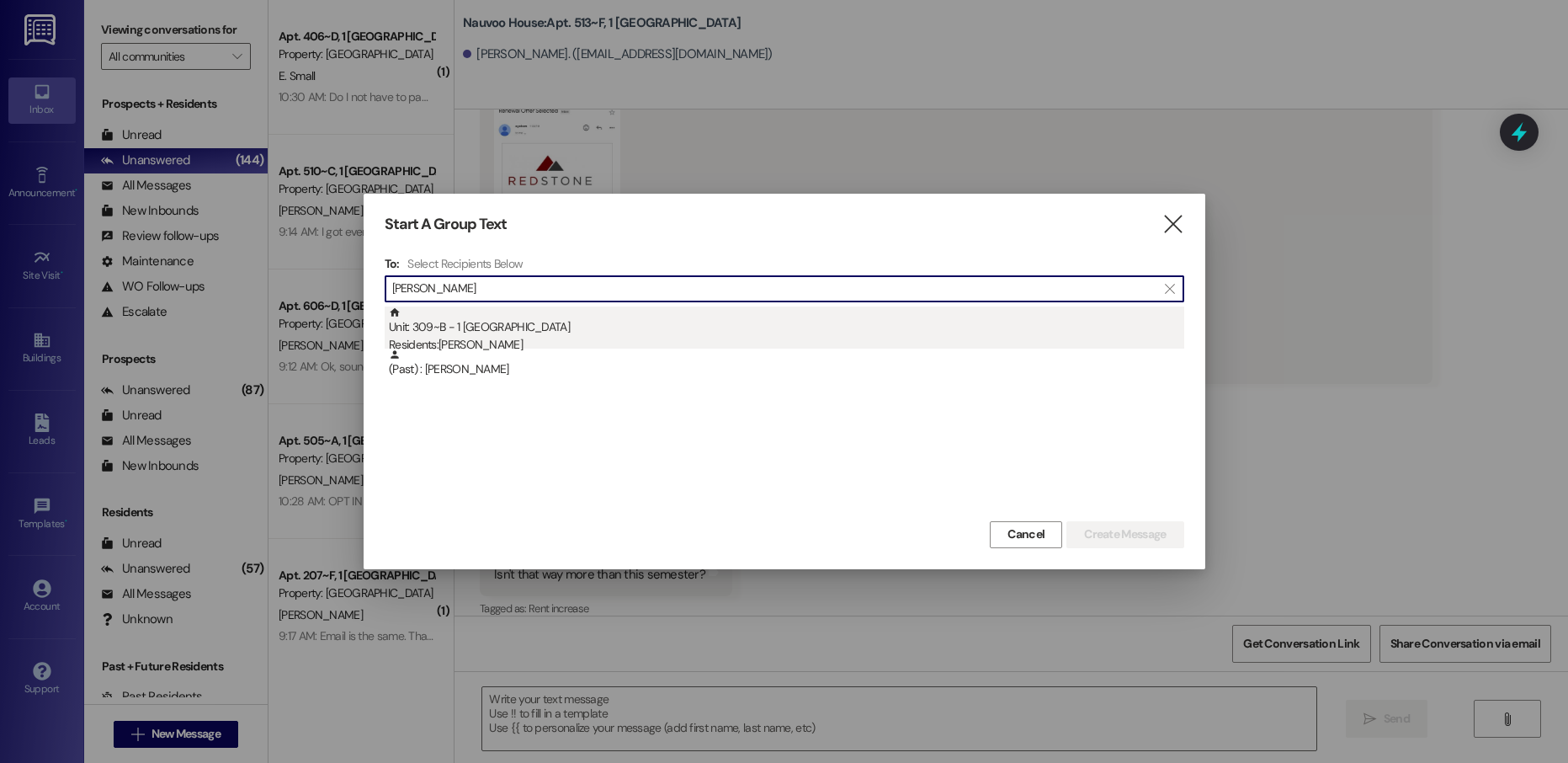
type input "[PERSON_NAME]"
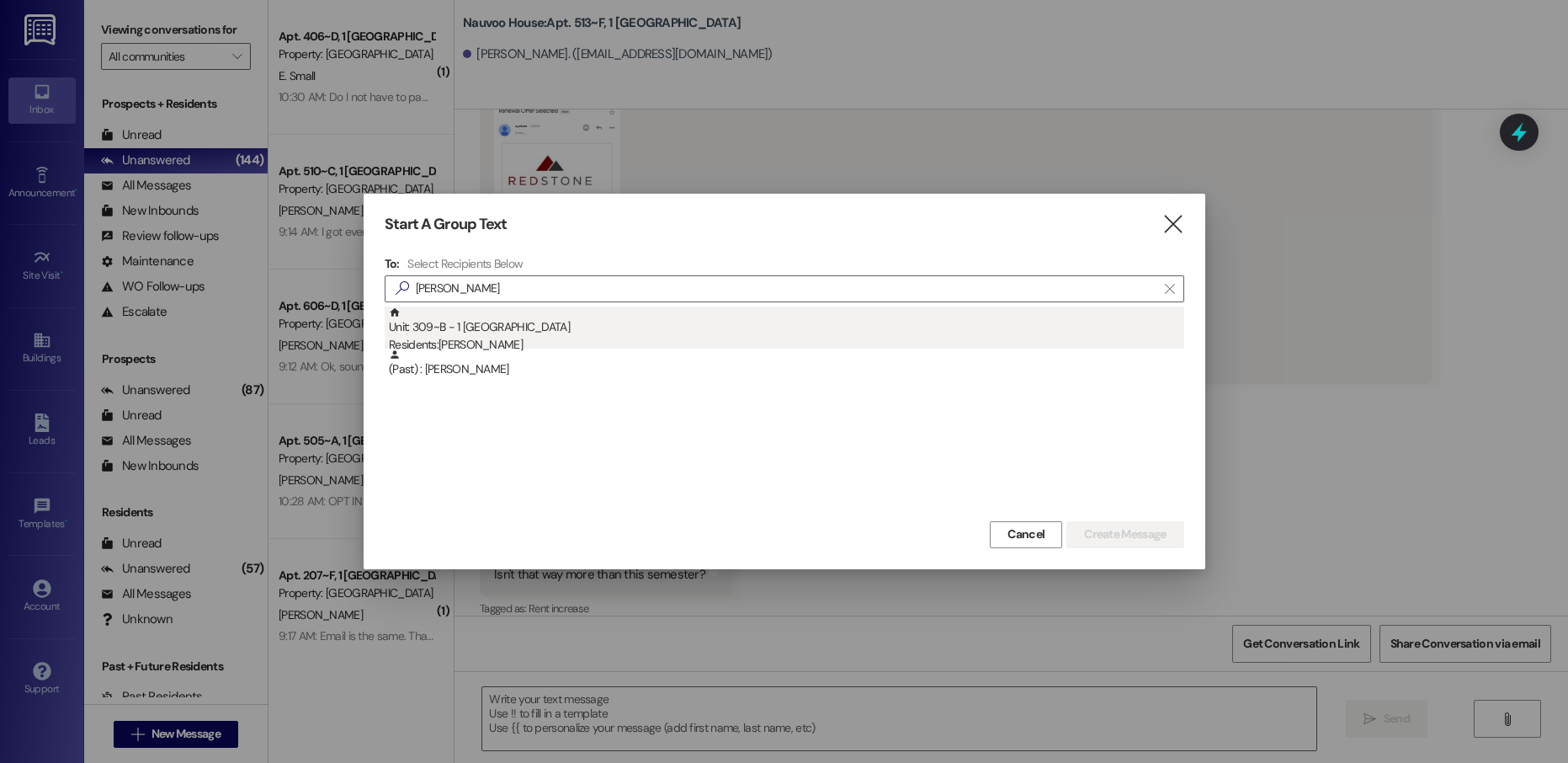
click at [503, 313] on div "Unit: 309~B - 1 Nauvoo House Residents: [PERSON_NAME]" at bounding box center [787, 330] width 796 height 48
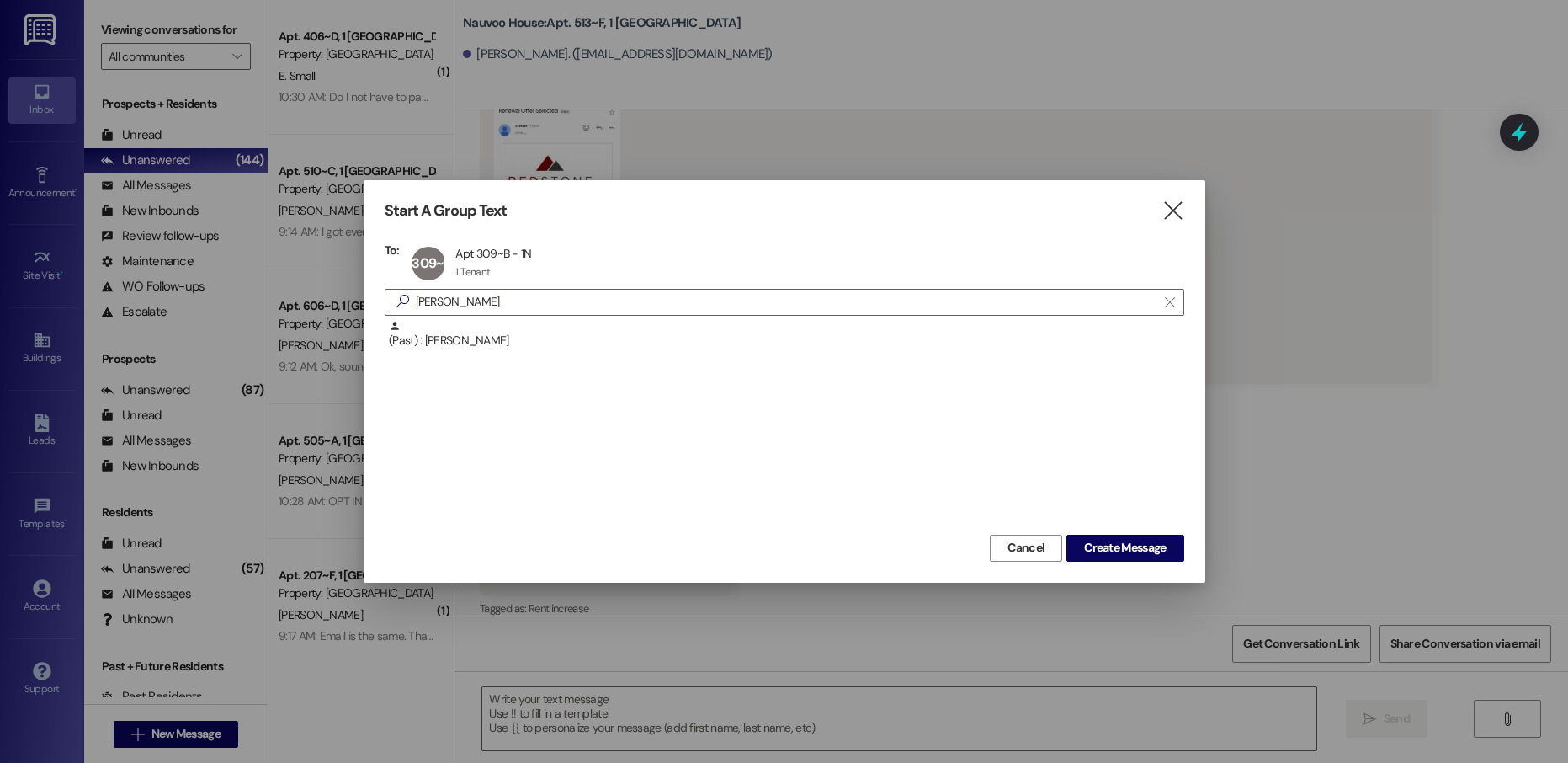
click at [1087, 533] on div "Cancel Create Message" at bounding box center [784, 546] width 799 height 31
click at [1092, 541] on span "Create Message" at bounding box center [1125, 547] width 82 height 17
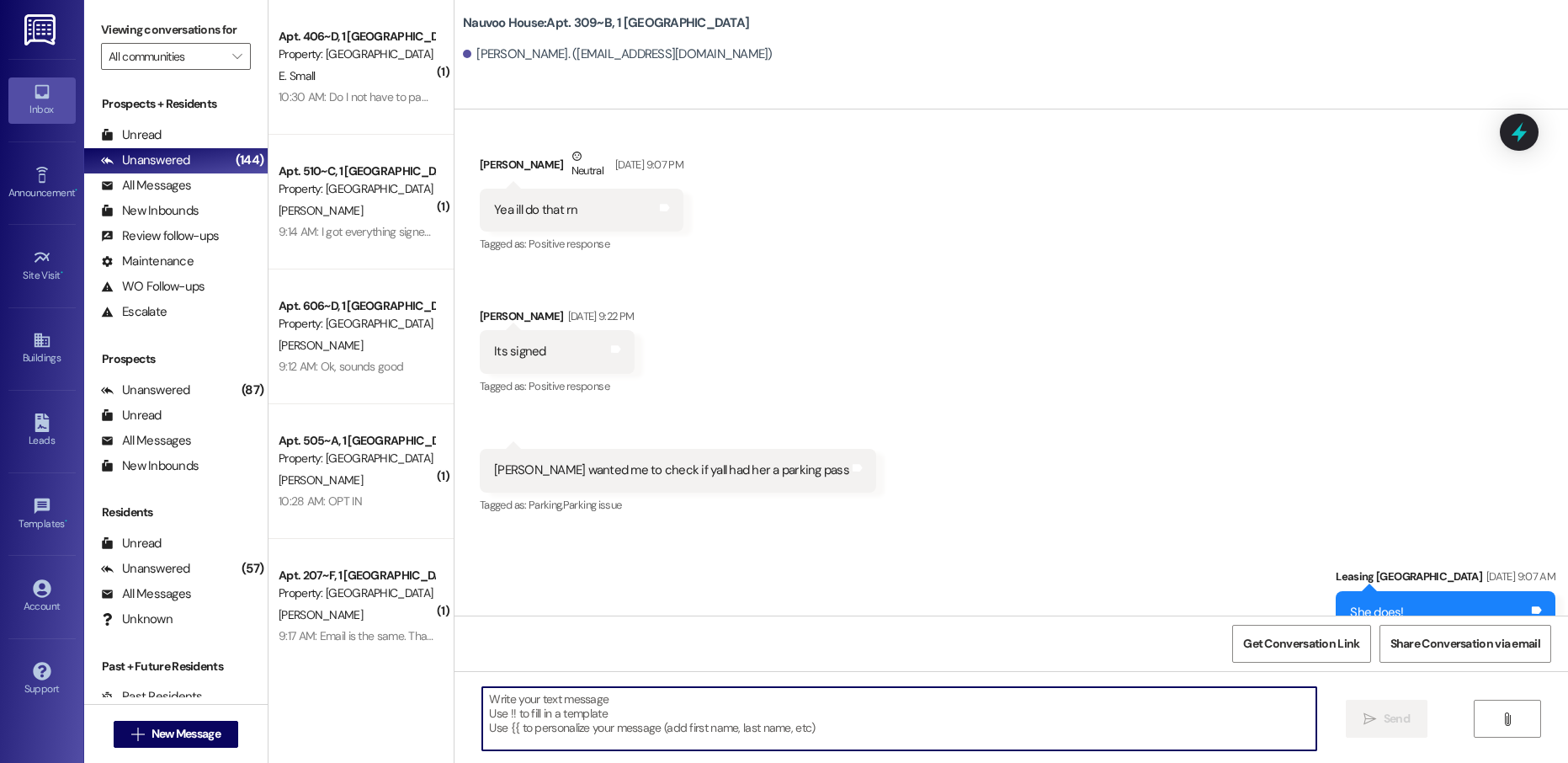
click at [532, 699] on textarea at bounding box center [899, 719] width 833 height 64
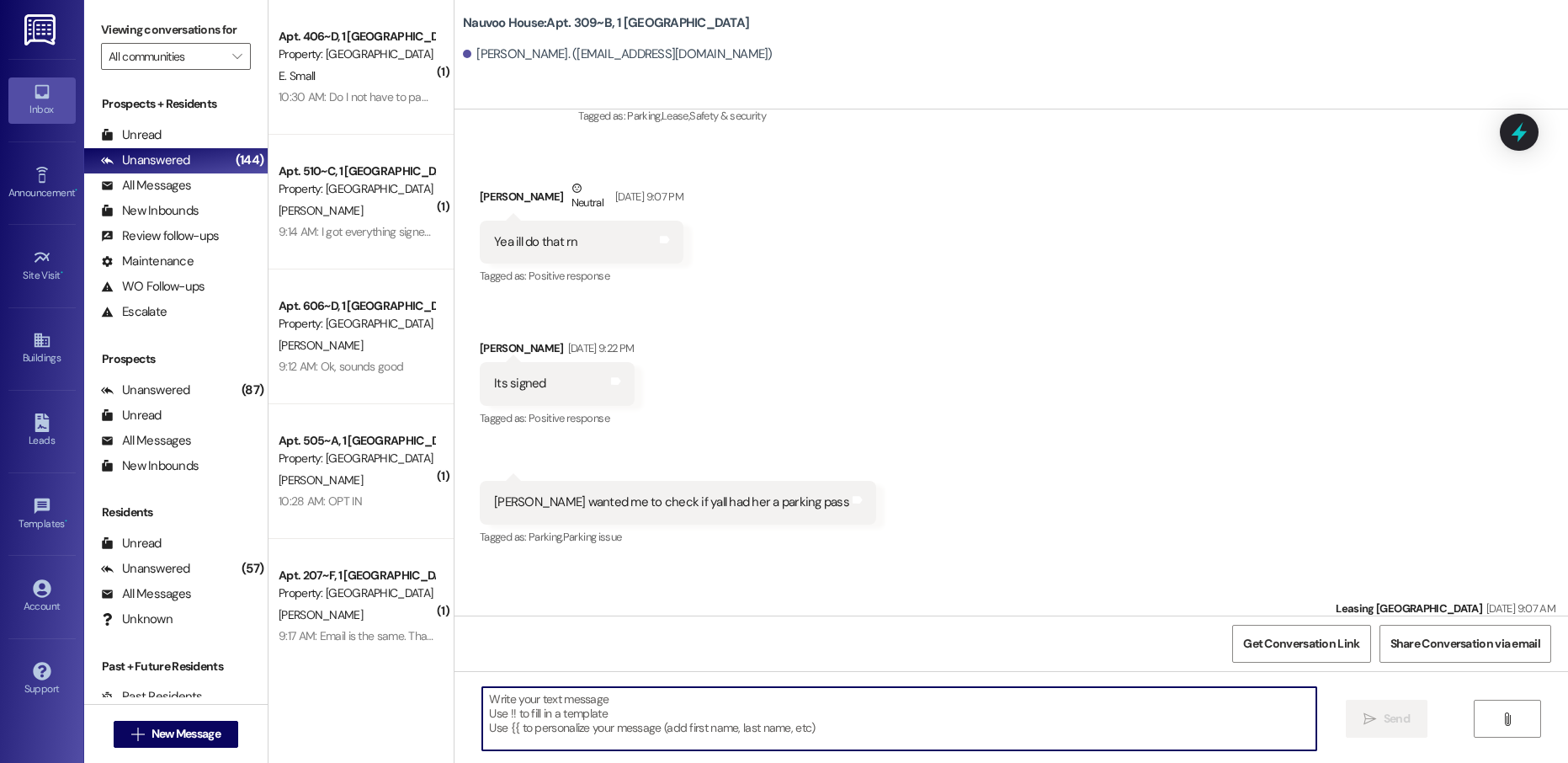
paste textarea "[PERSON_NAME], this is [PERSON_NAME] with Nauvoo House! We just generated your …"
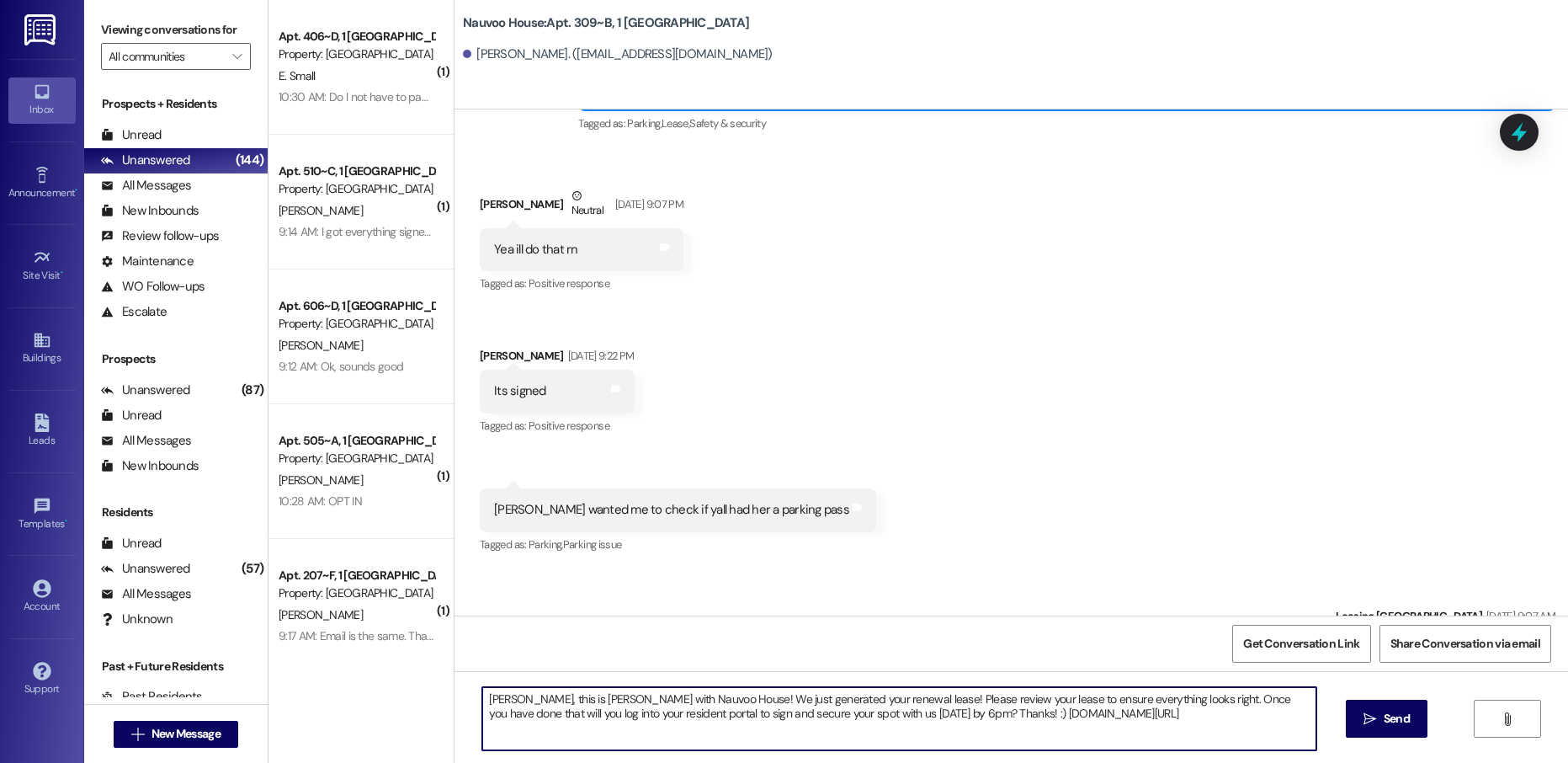
scroll to position [18136, 0]
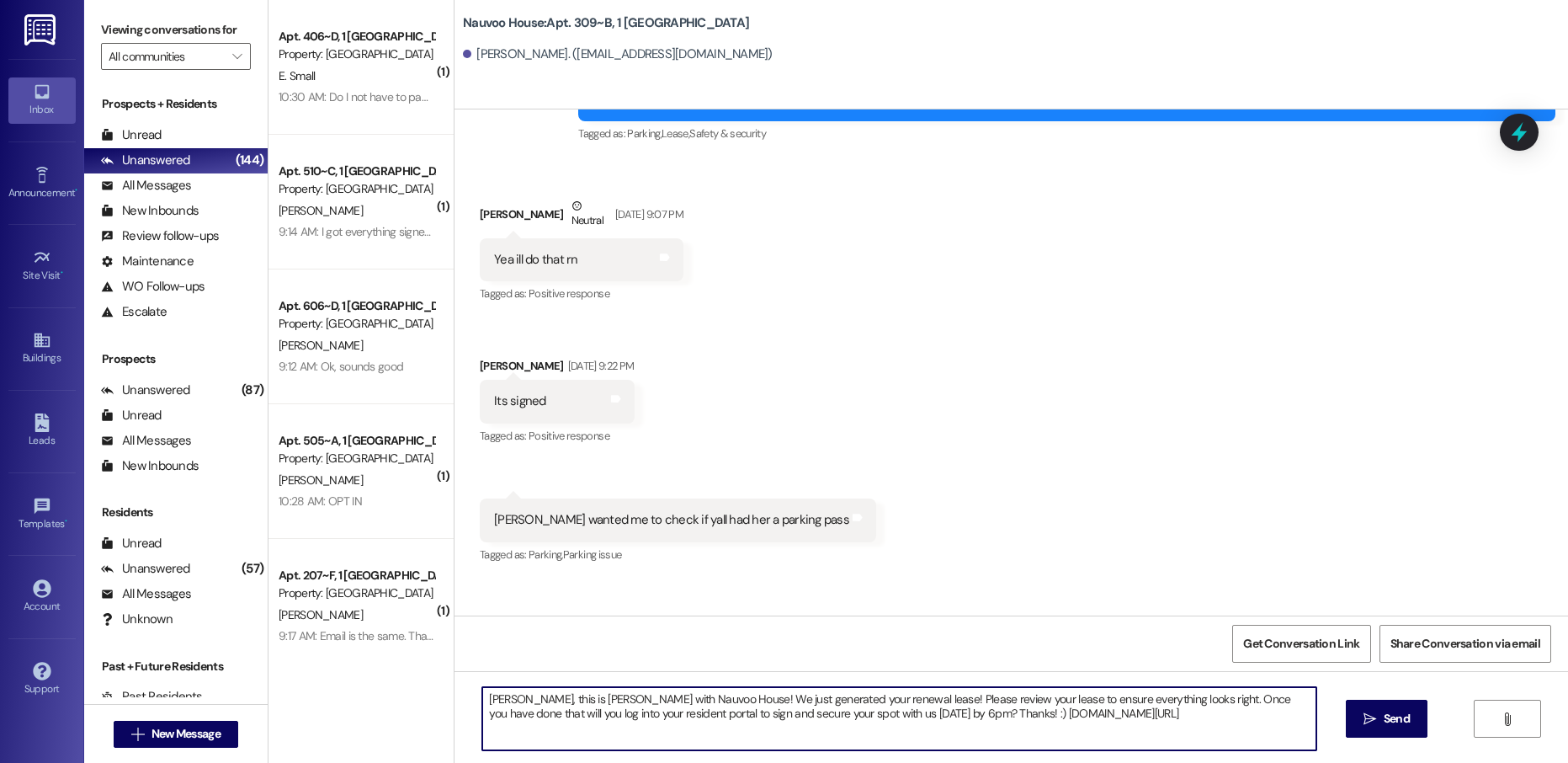
click at [498, 700] on textarea "[PERSON_NAME], this is [PERSON_NAME] with Nauvoo House! We just generated your …" at bounding box center [899, 719] width 833 height 64
type textarea "[PERSON_NAME], this is [PERSON_NAME] with Nauvoo House! We just generated your …"
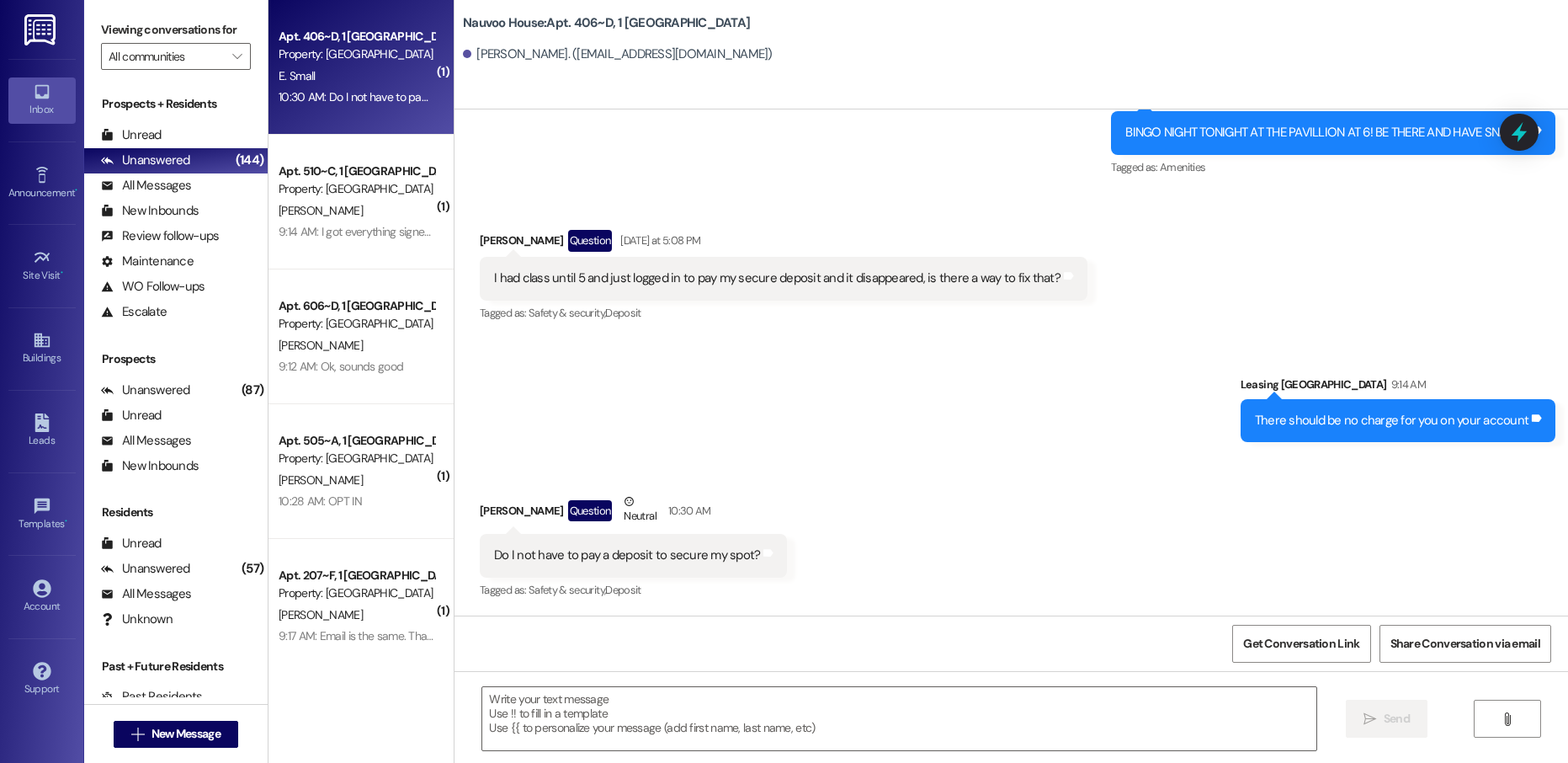
scroll to position [1313, 0]
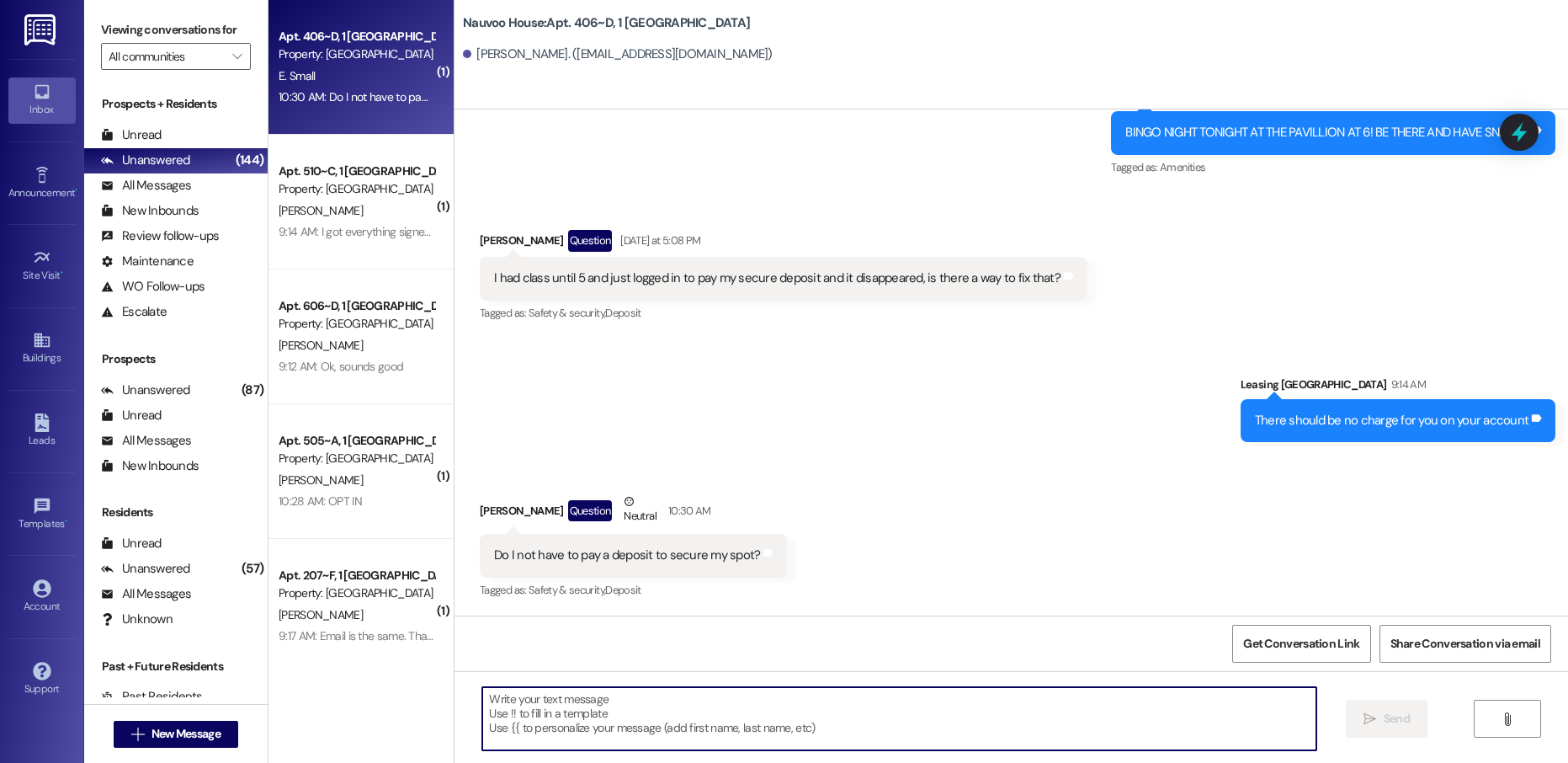
click at [634, 727] on textarea at bounding box center [899, 719] width 833 height 64
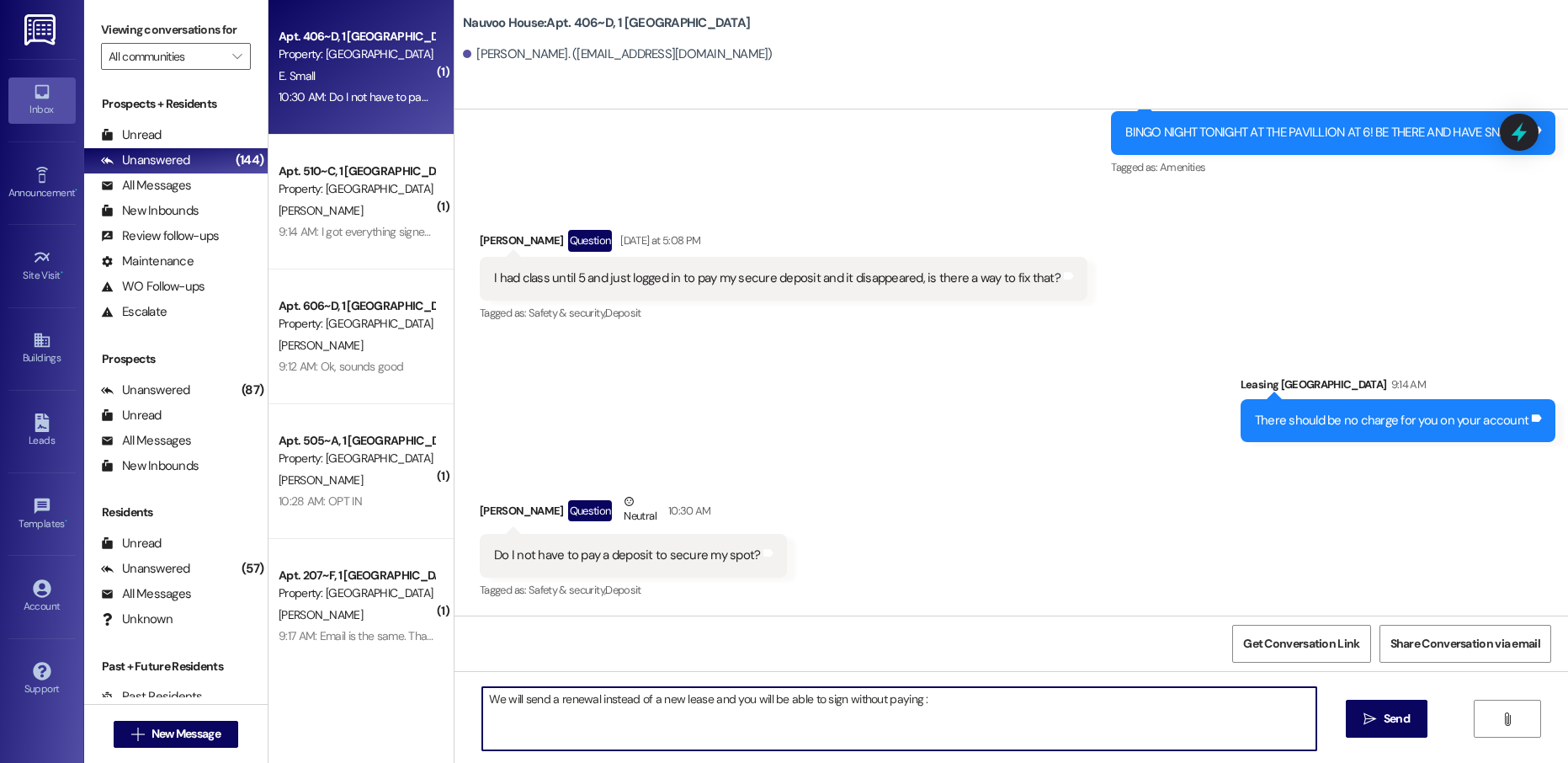
type textarea "We will send a renewal instead of a new lease and you will be able to sign with…"
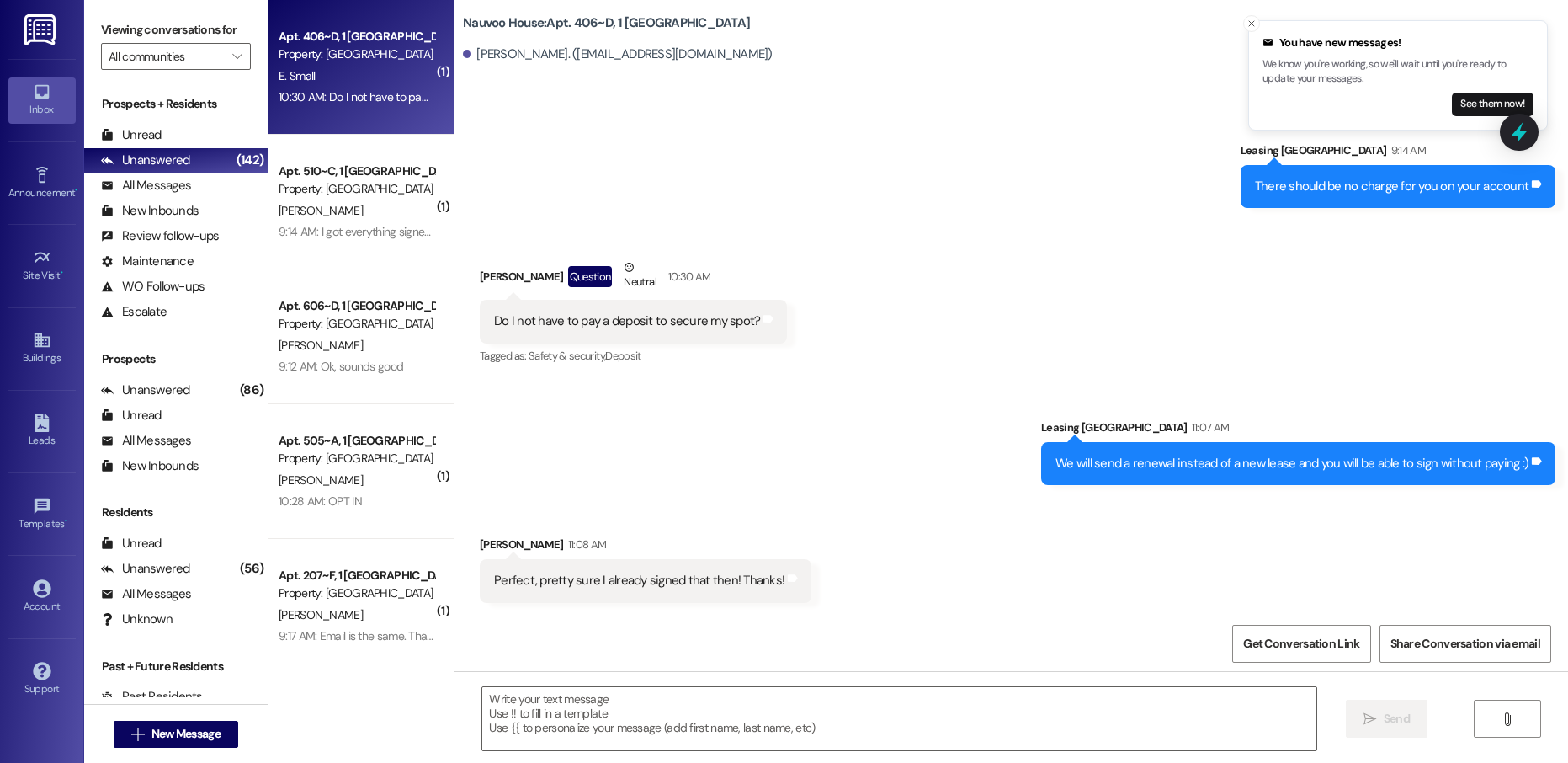
scroll to position [1548, 0]
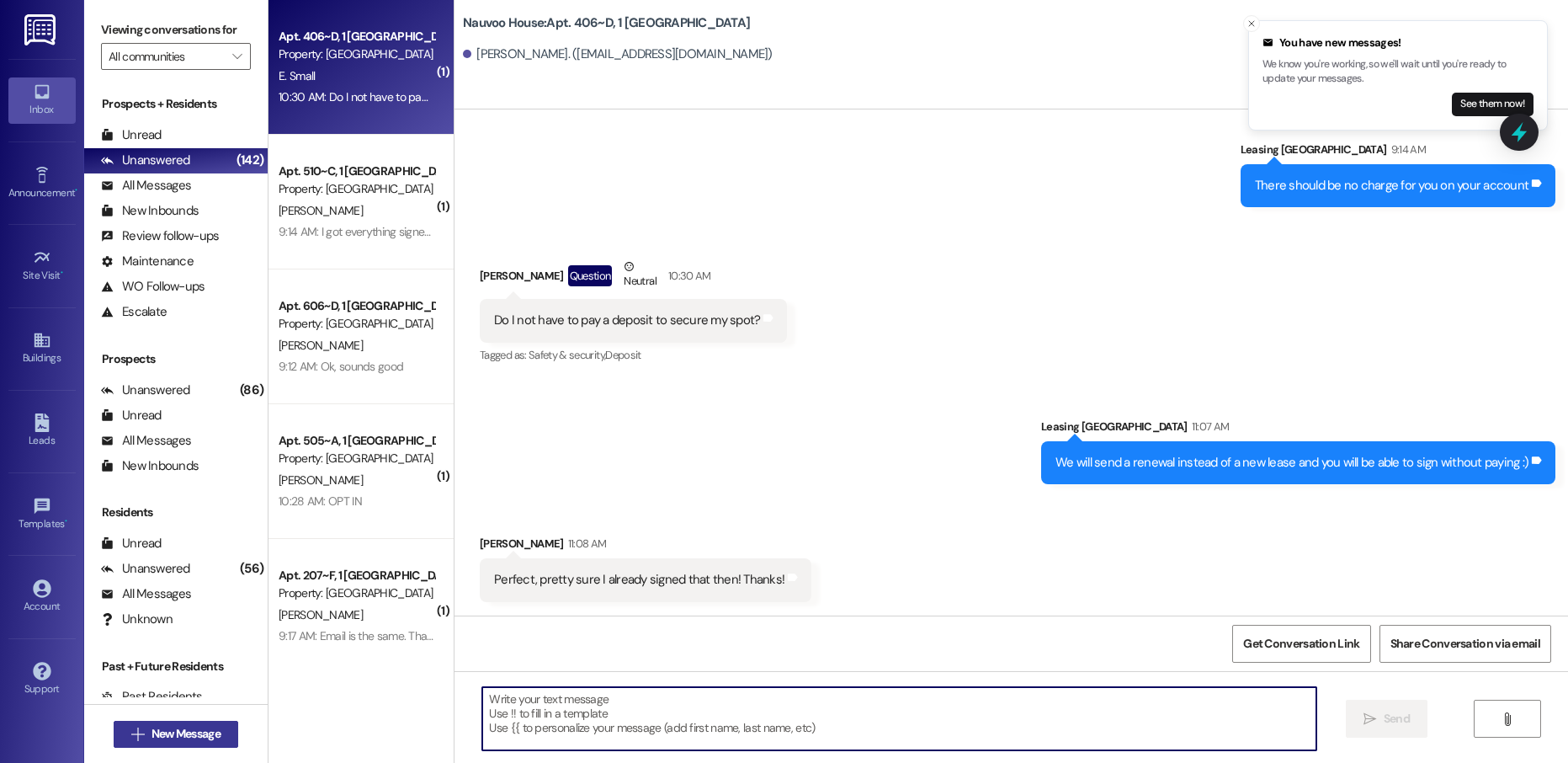
click at [181, 730] on span "New Message" at bounding box center [186, 734] width 69 height 17
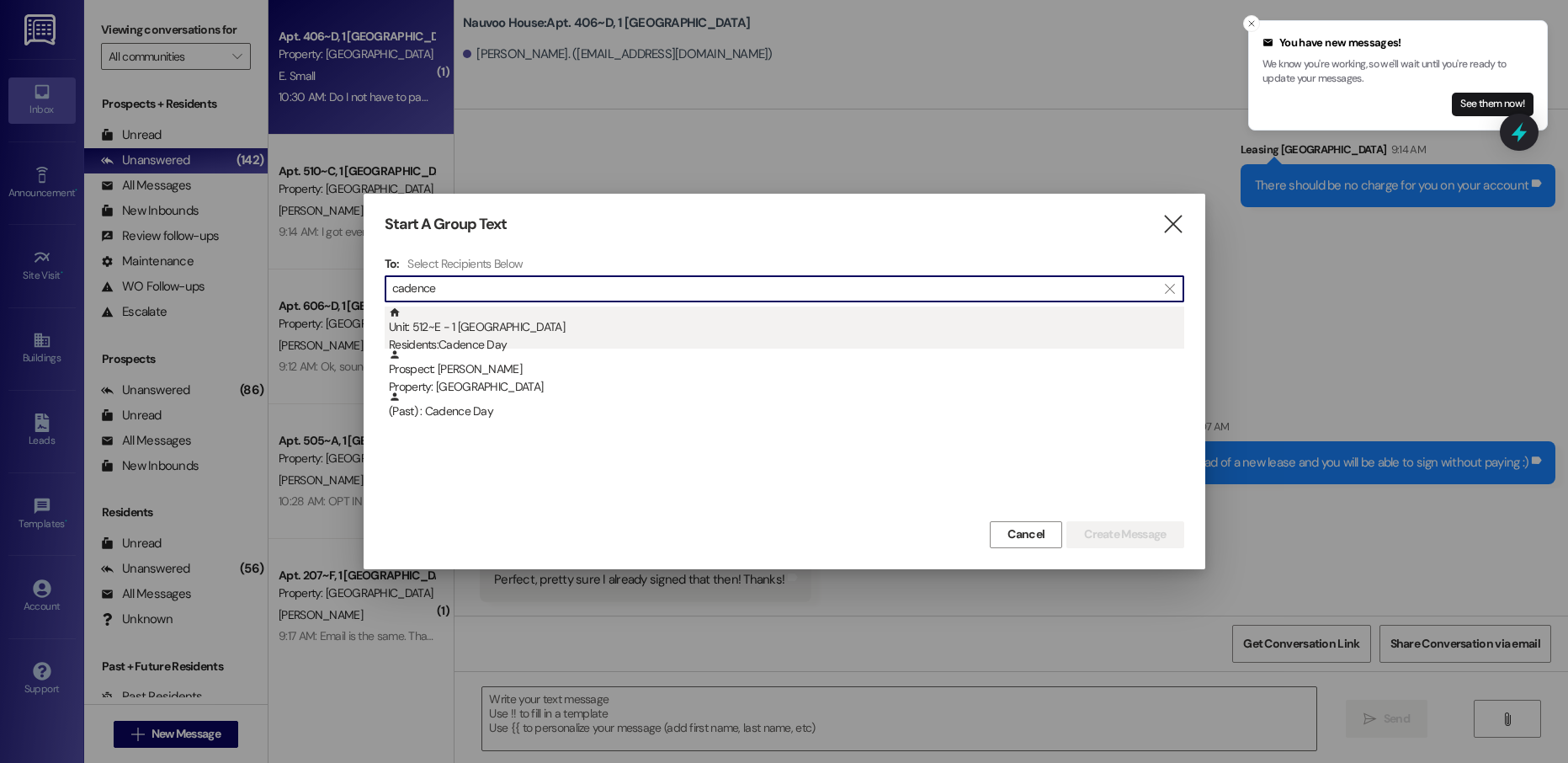
type input "cadence"
click at [534, 327] on div "Unit: 512~E - 1 Nauvoo House Residents: Cadence Day" at bounding box center [787, 330] width 796 height 48
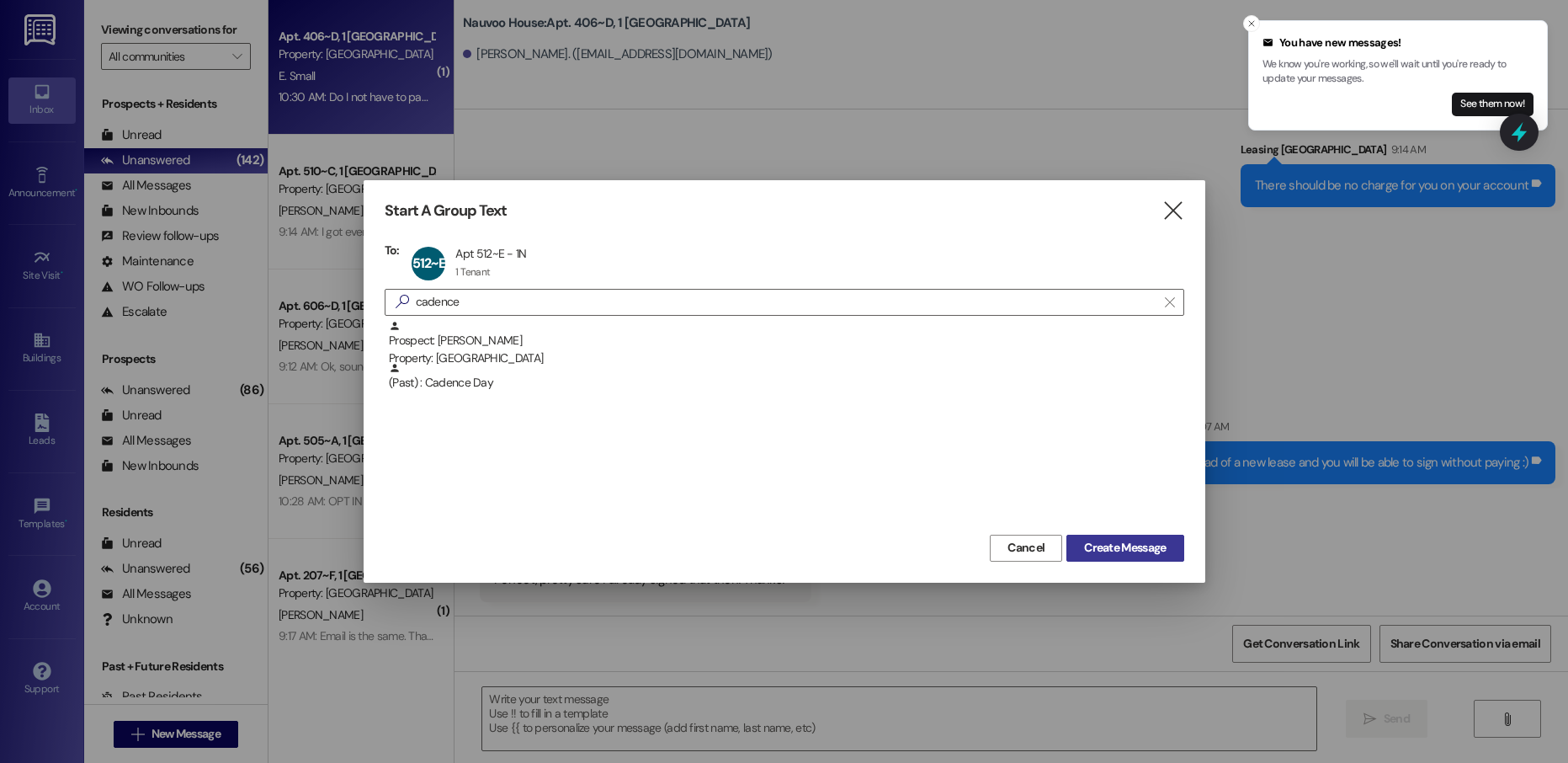
click at [1093, 546] on span "Create Message" at bounding box center [1125, 547] width 82 height 17
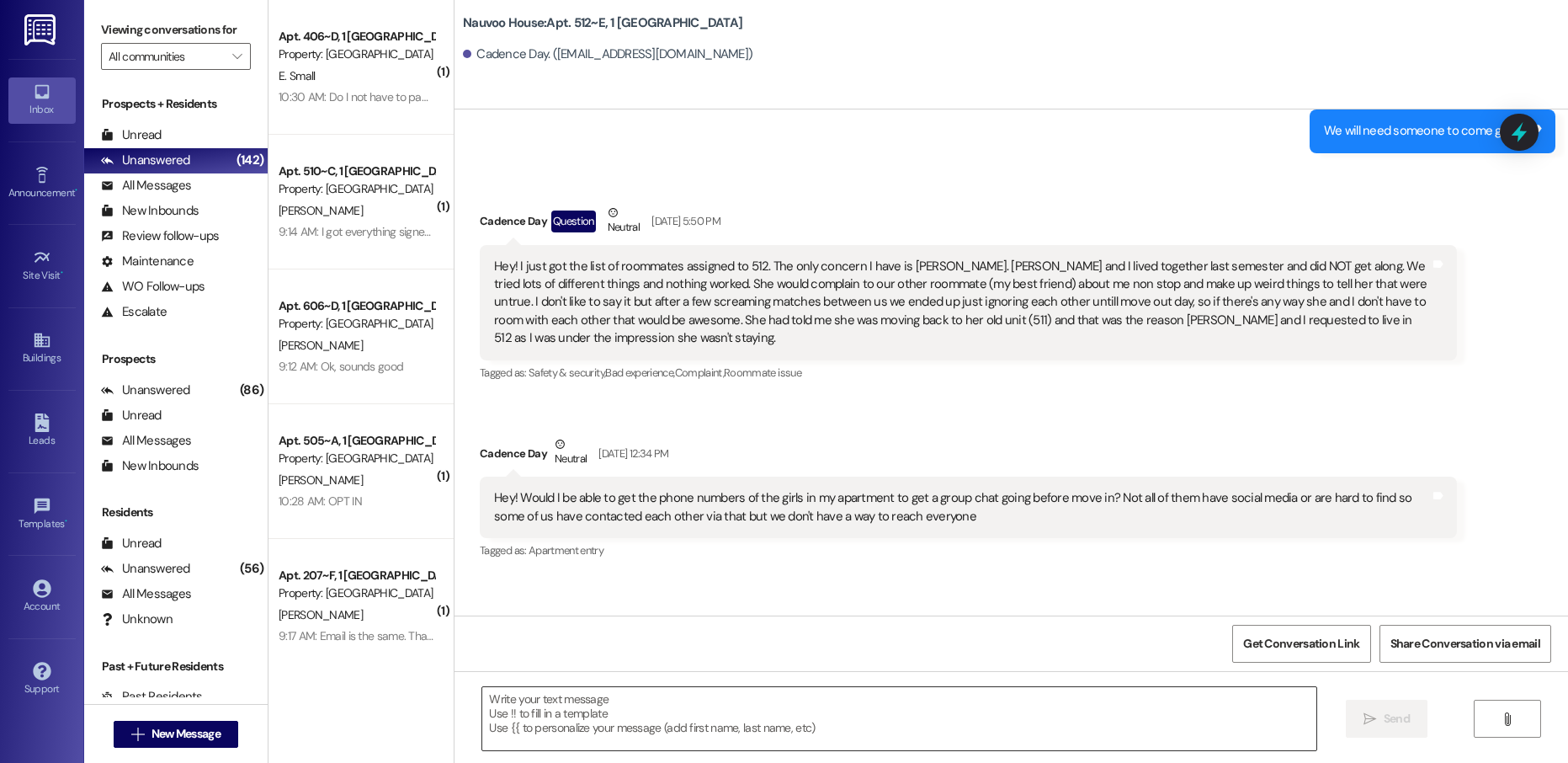
scroll to position [28738, 0]
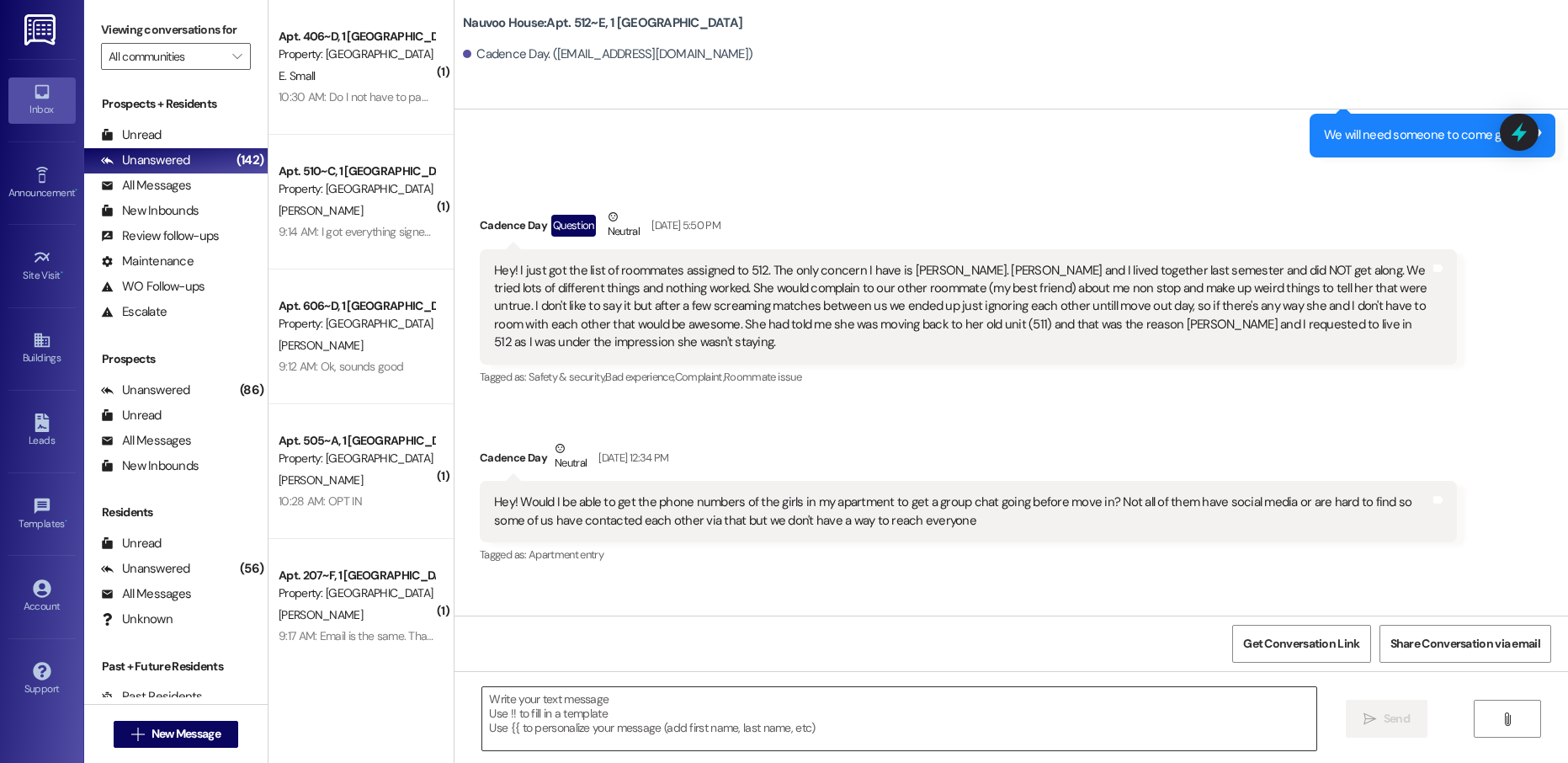
click at [522, 699] on textarea at bounding box center [899, 719] width 833 height 64
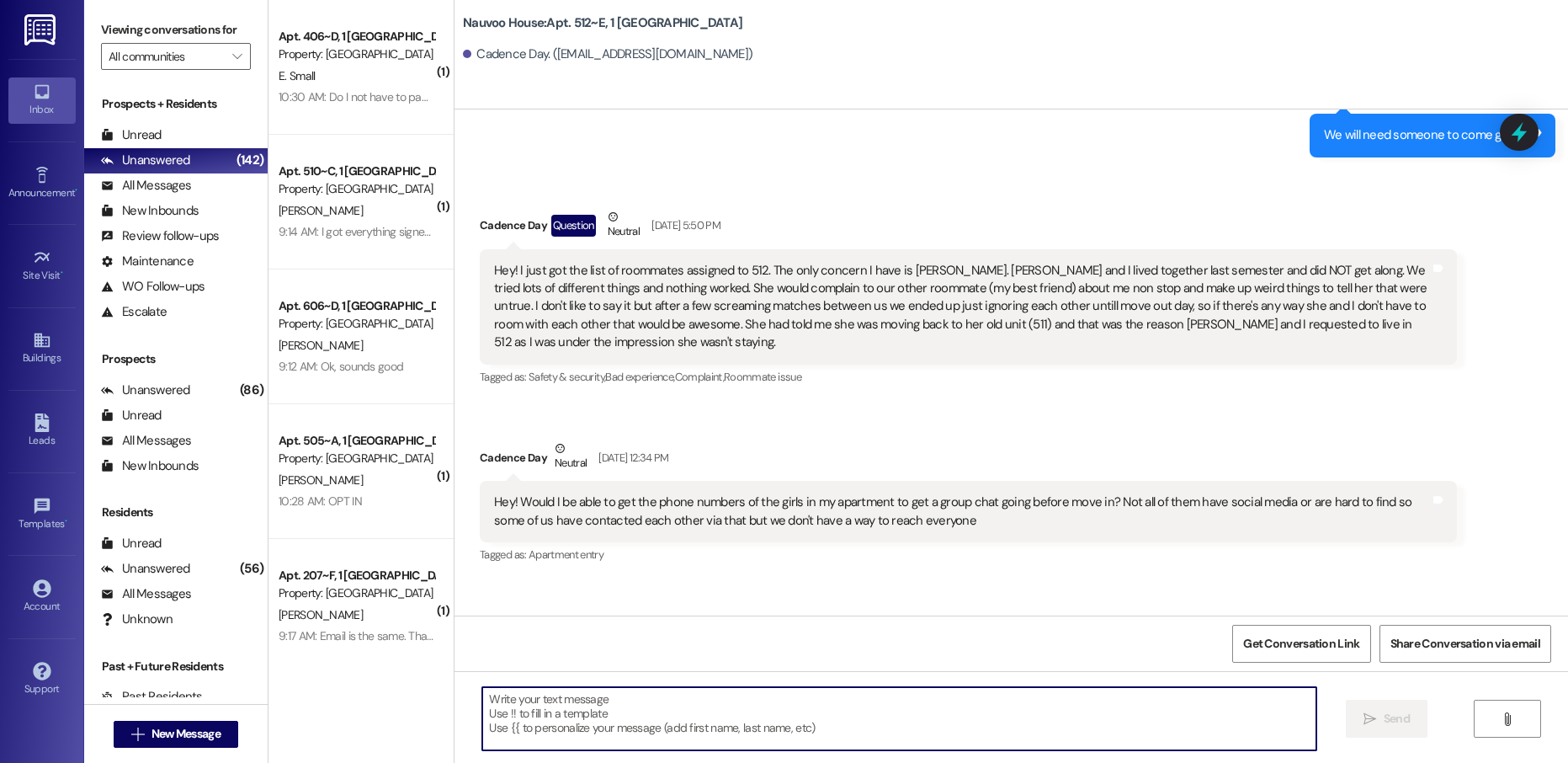
paste textarea "[PERSON_NAME], this is [PERSON_NAME] with Nauvoo House! We just generated your …"
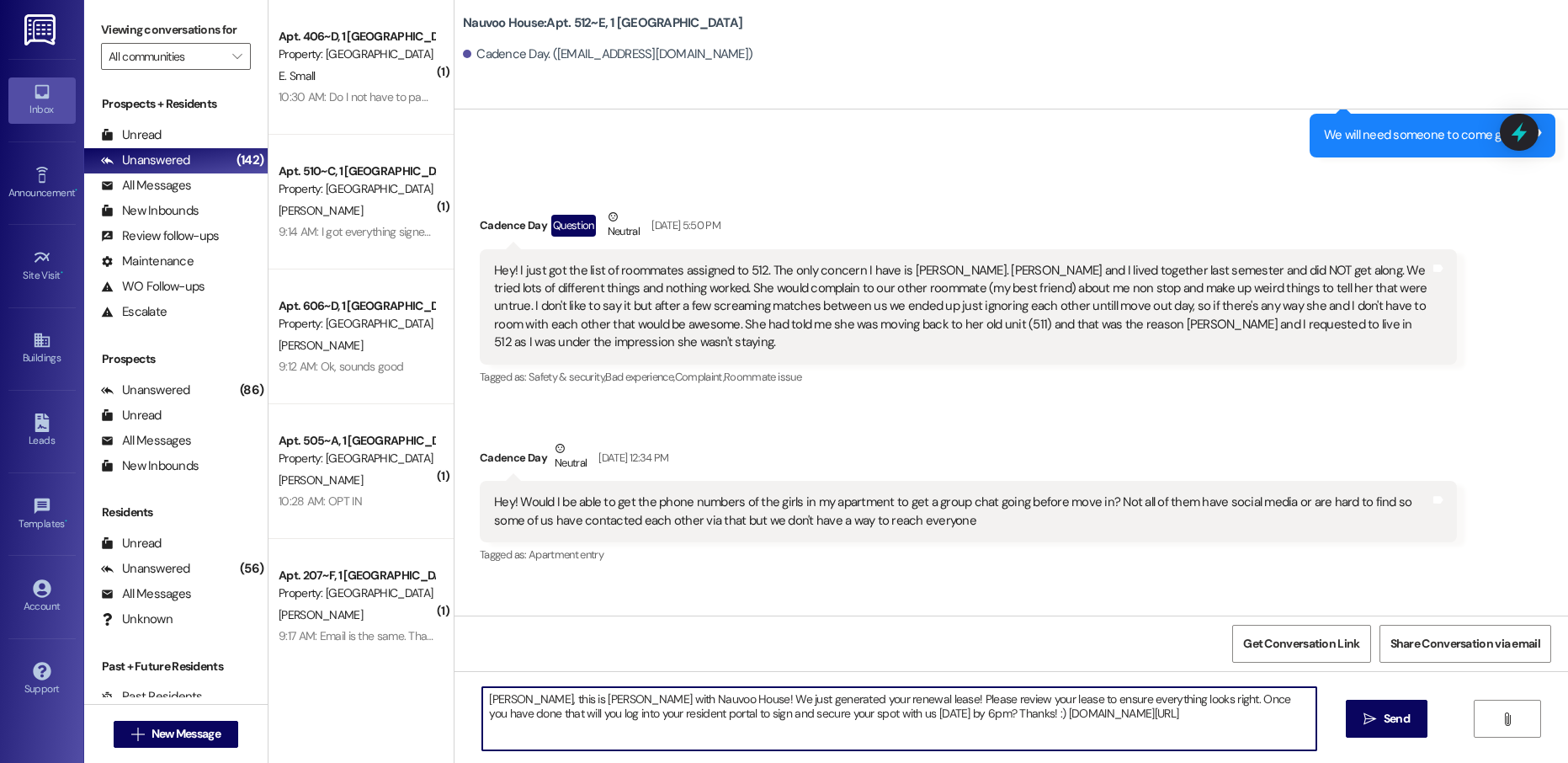
click at [490, 697] on textarea "[PERSON_NAME], this is [PERSON_NAME] with Nauvoo House! We just generated your …" at bounding box center [899, 719] width 833 height 64
type textarea "Cadence, this is [PERSON_NAME] with Nauvoo House! We just generated your renewa…"
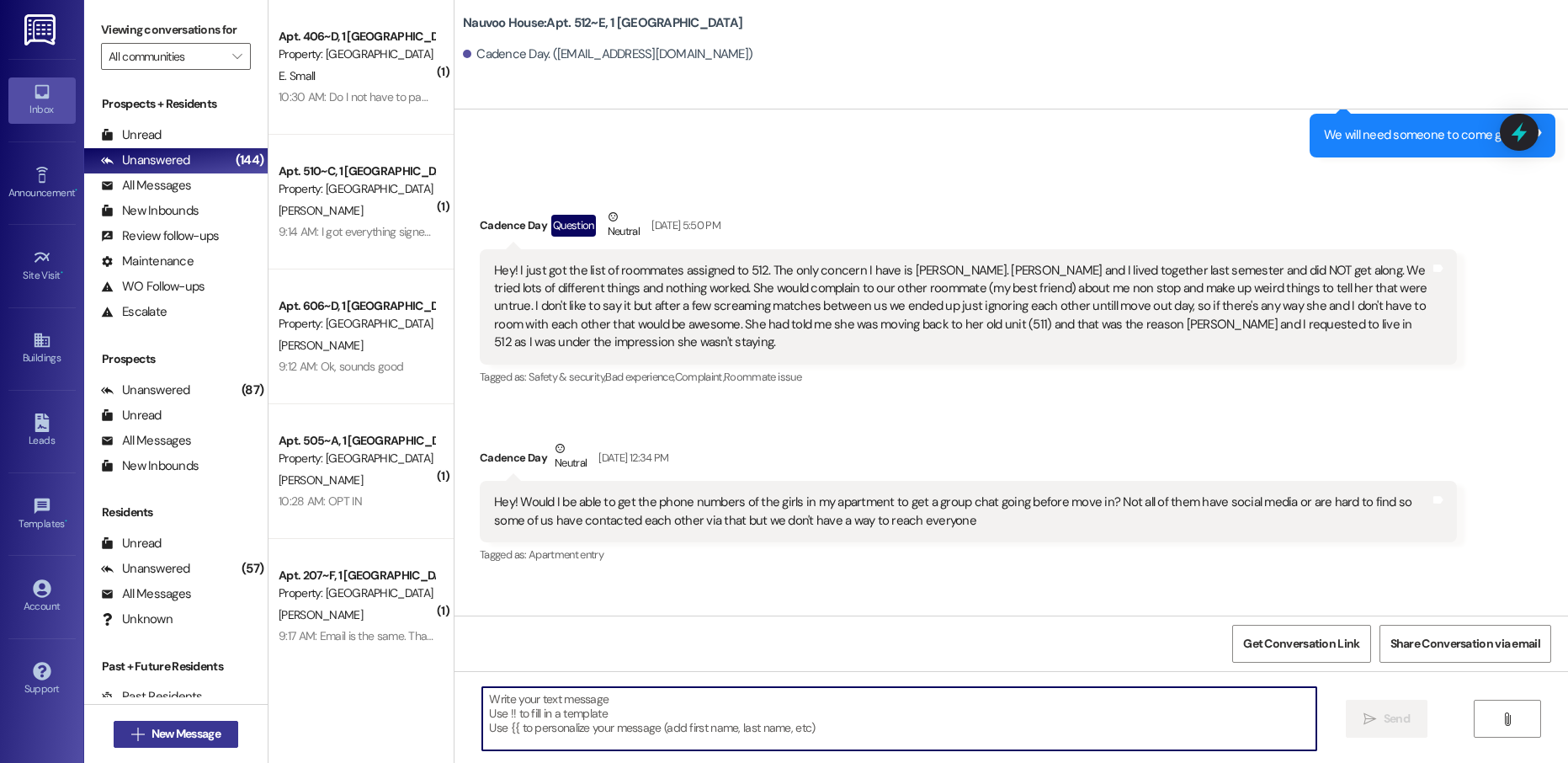
click at [172, 730] on span "New Message" at bounding box center [186, 734] width 69 height 17
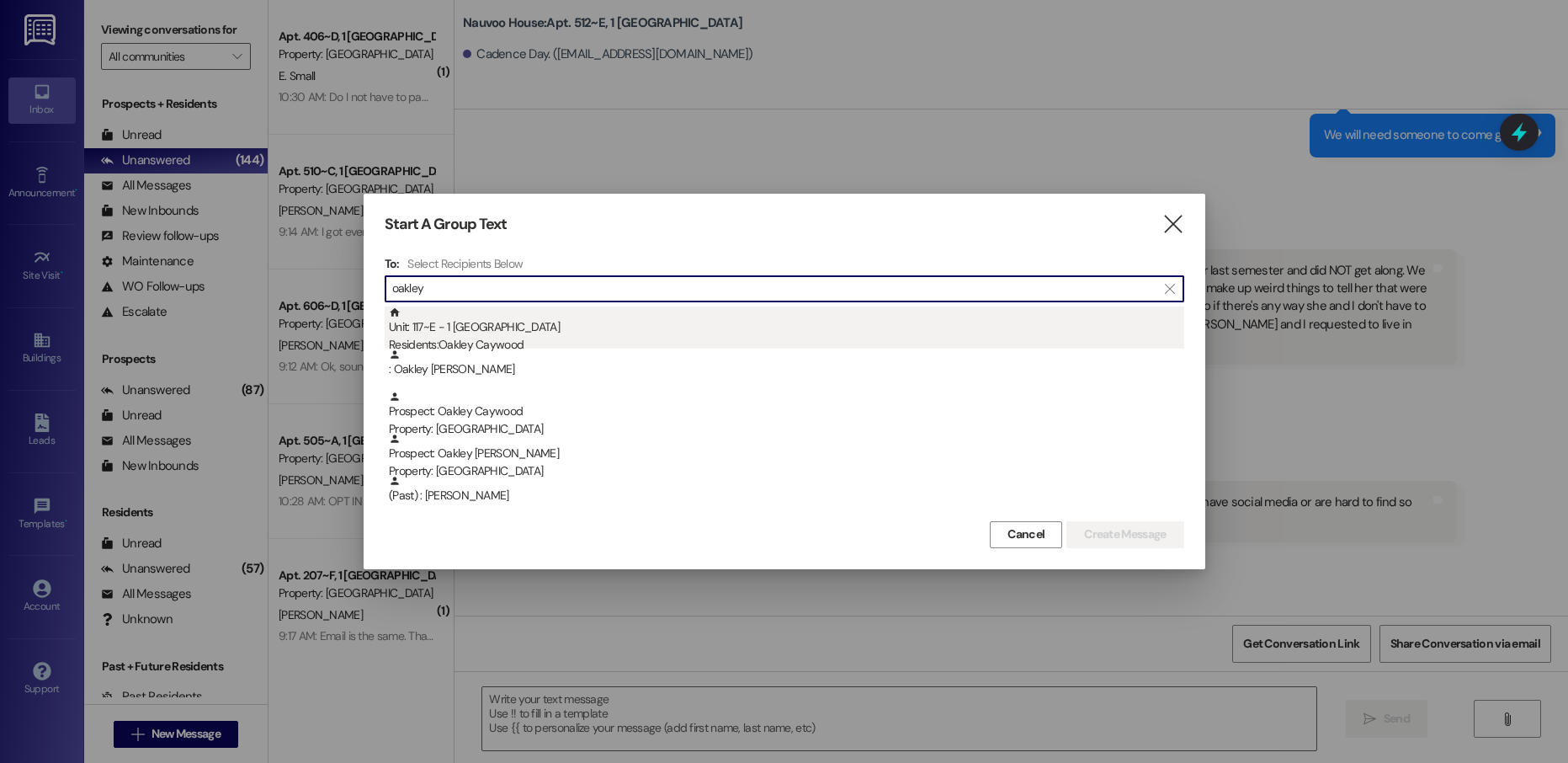
type input "oakley"
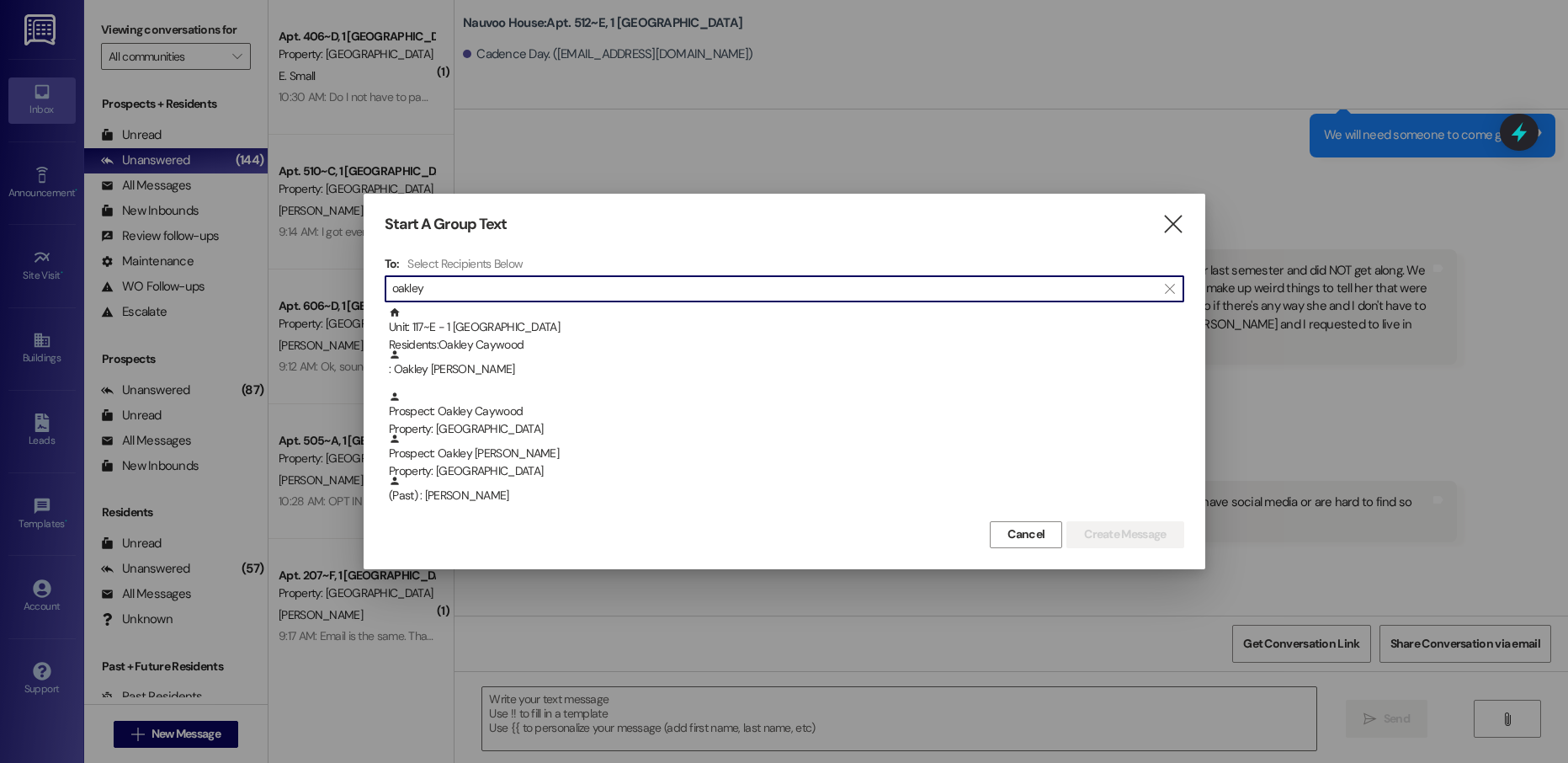
click at [563, 319] on div "Unit: 117~E - 1 [GEOGRAPHIC_DATA] Residents: [GEOGRAPHIC_DATA]" at bounding box center [787, 330] width 796 height 48
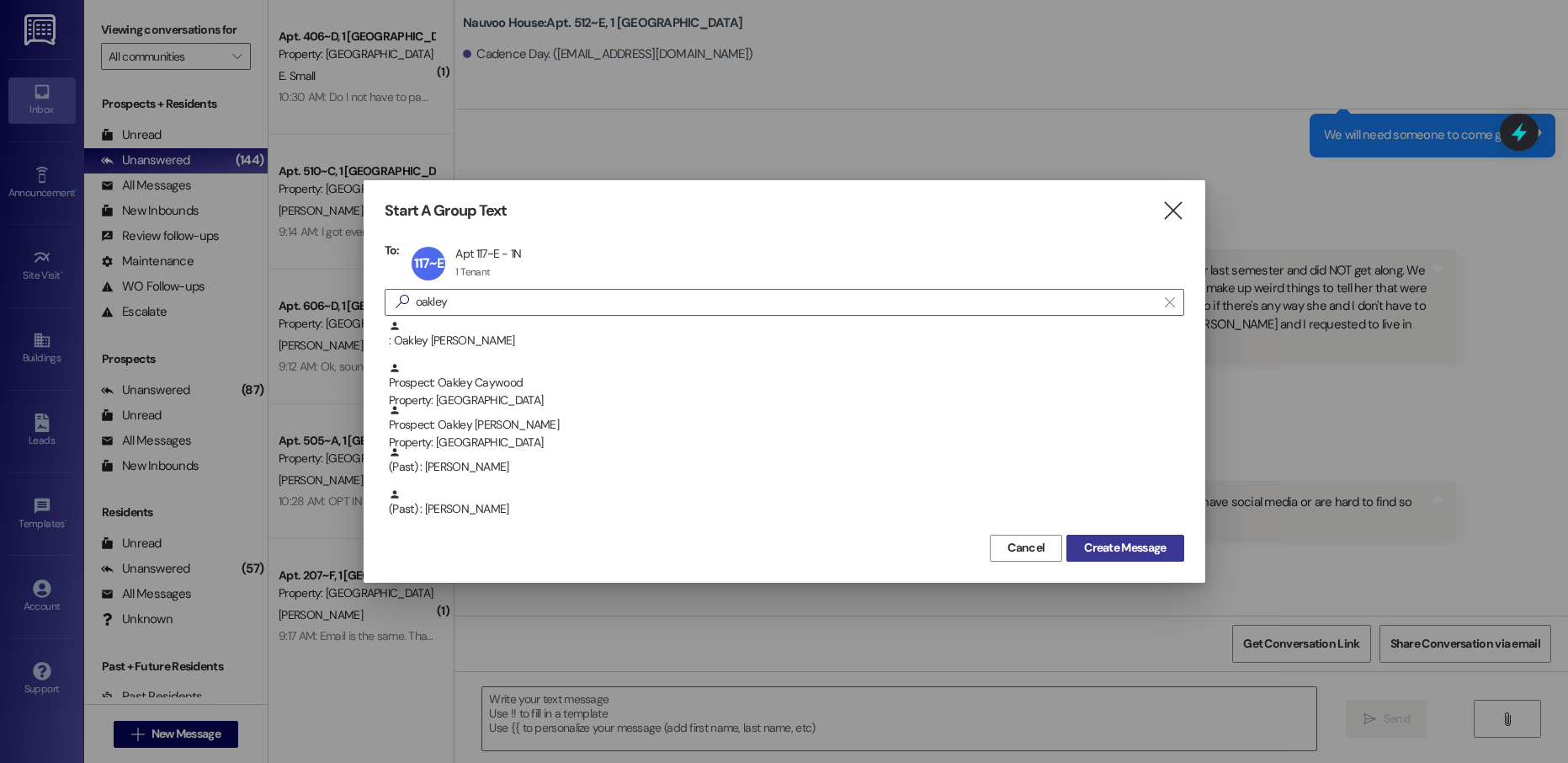
click at [1121, 555] on span "Create Message" at bounding box center [1125, 547] width 82 height 17
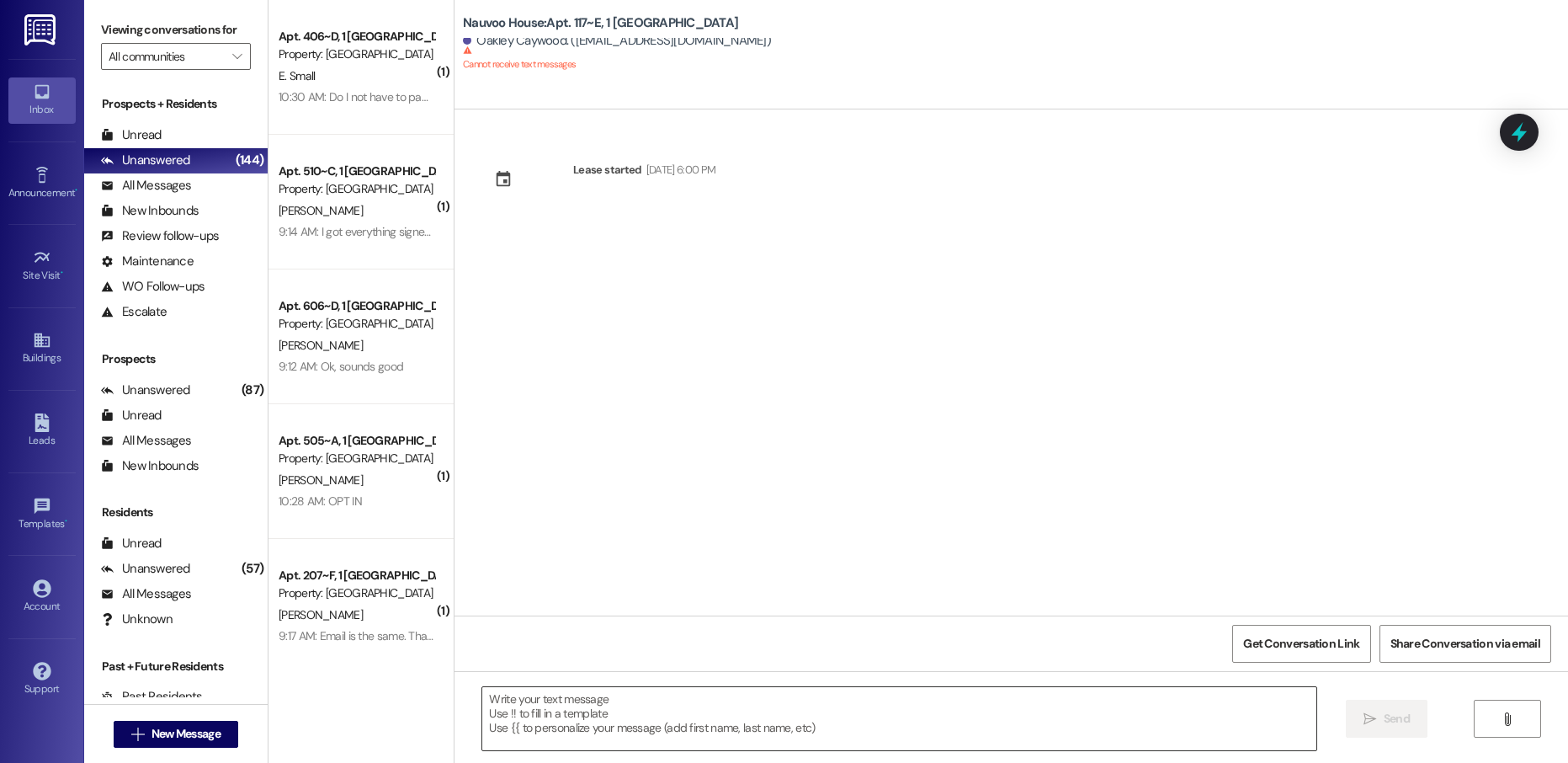
scroll to position [0, 0]
click at [188, 729] on span "New Message" at bounding box center [186, 734] width 69 height 17
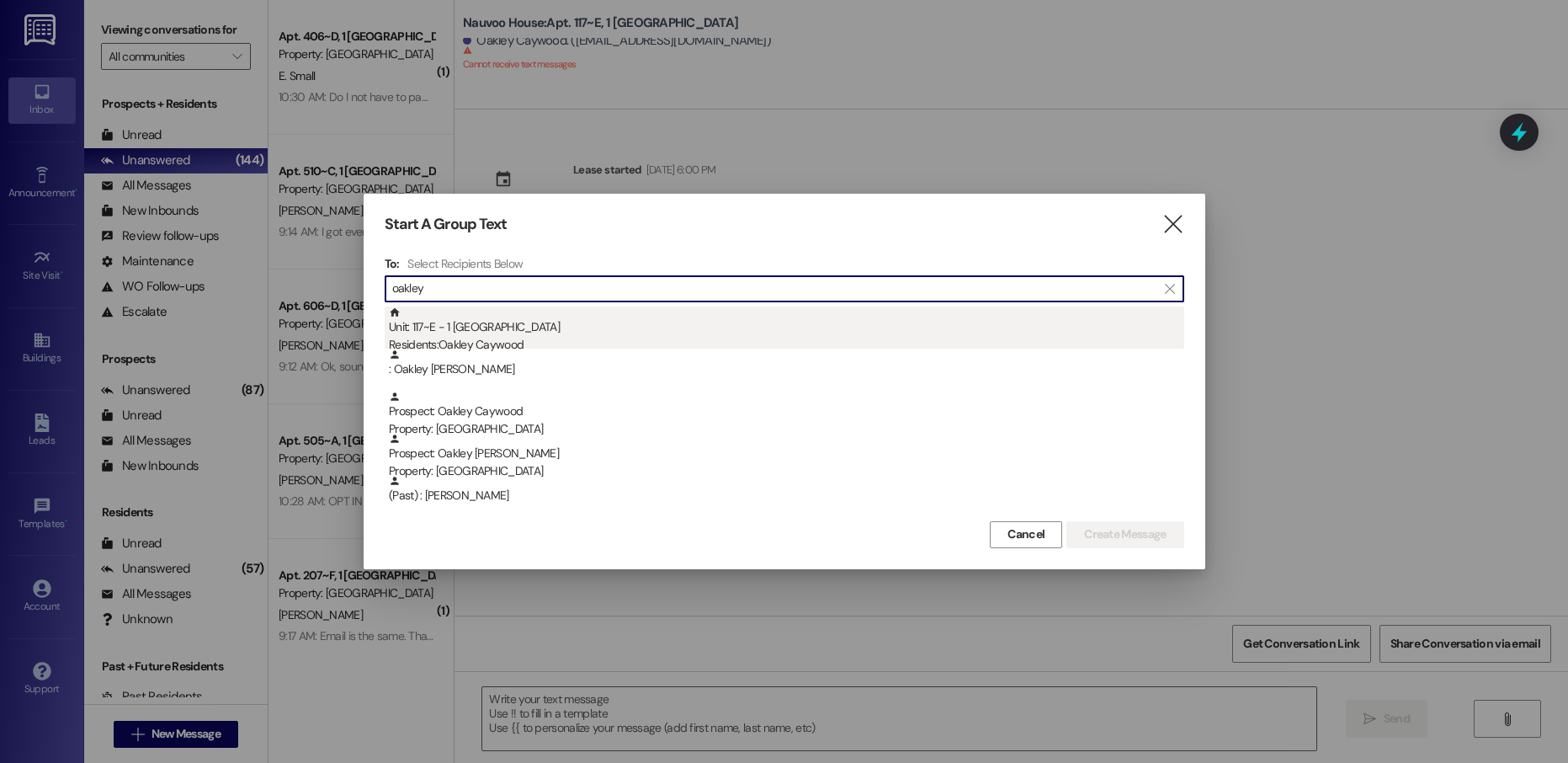
type input "oakley"
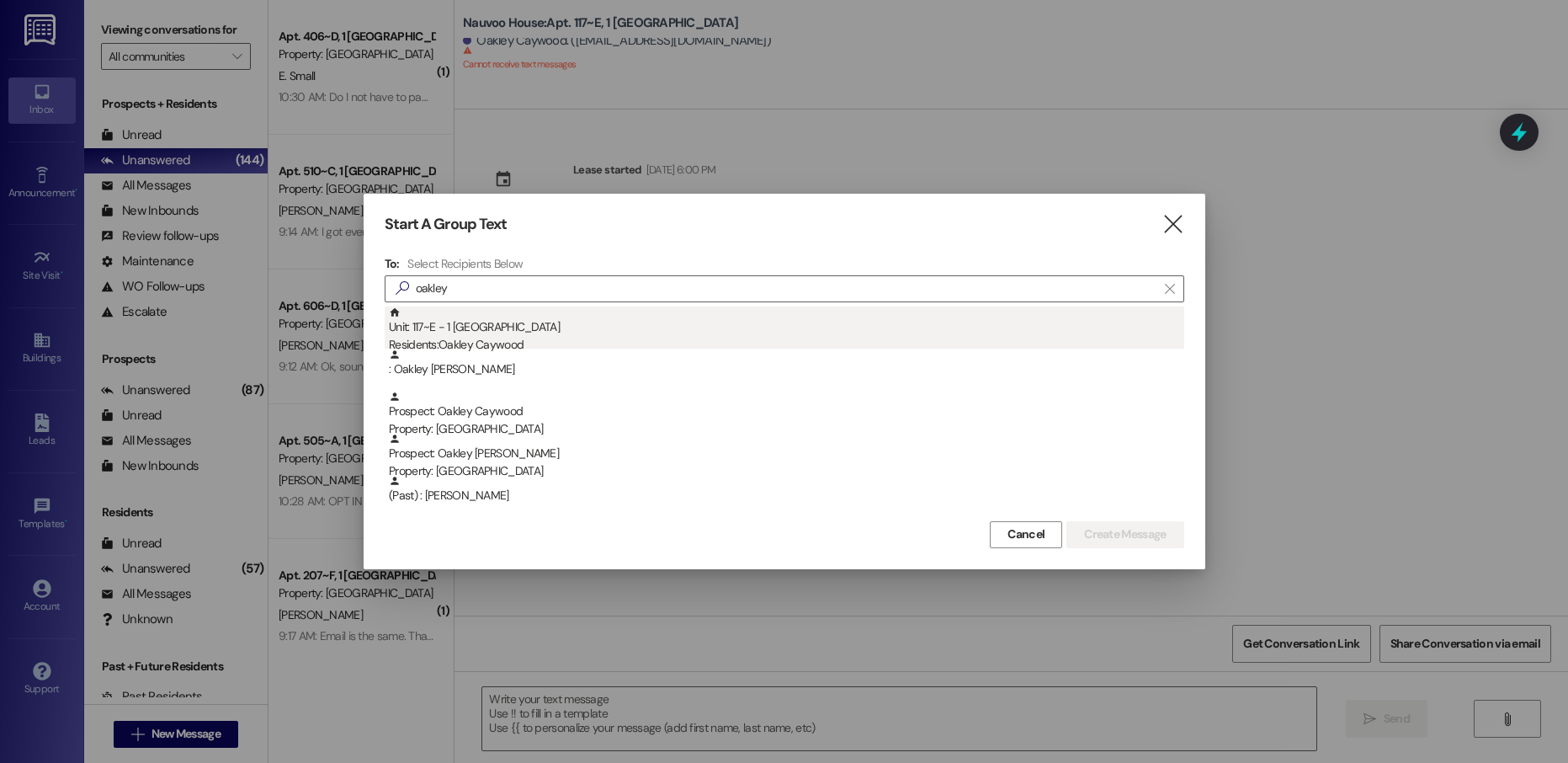
click at [612, 328] on div "Unit: 117~E - 1 [GEOGRAPHIC_DATA] Residents: [GEOGRAPHIC_DATA]" at bounding box center [787, 330] width 796 height 48
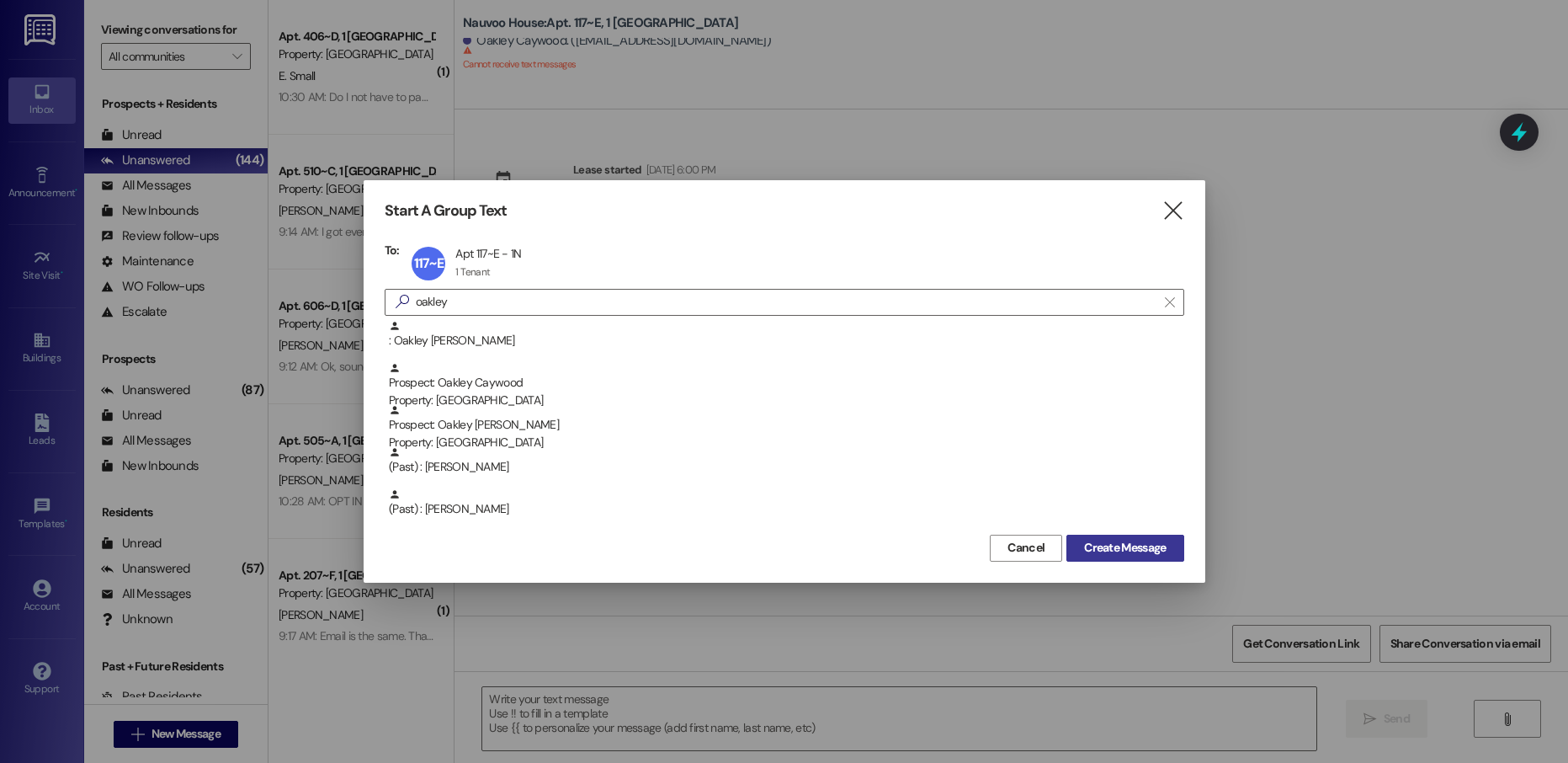
click at [1113, 541] on span "Create Message" at bounding box center [1125, 547] width 82 height 17
